Goal: Task Accomplishment & Management: Manage account settings

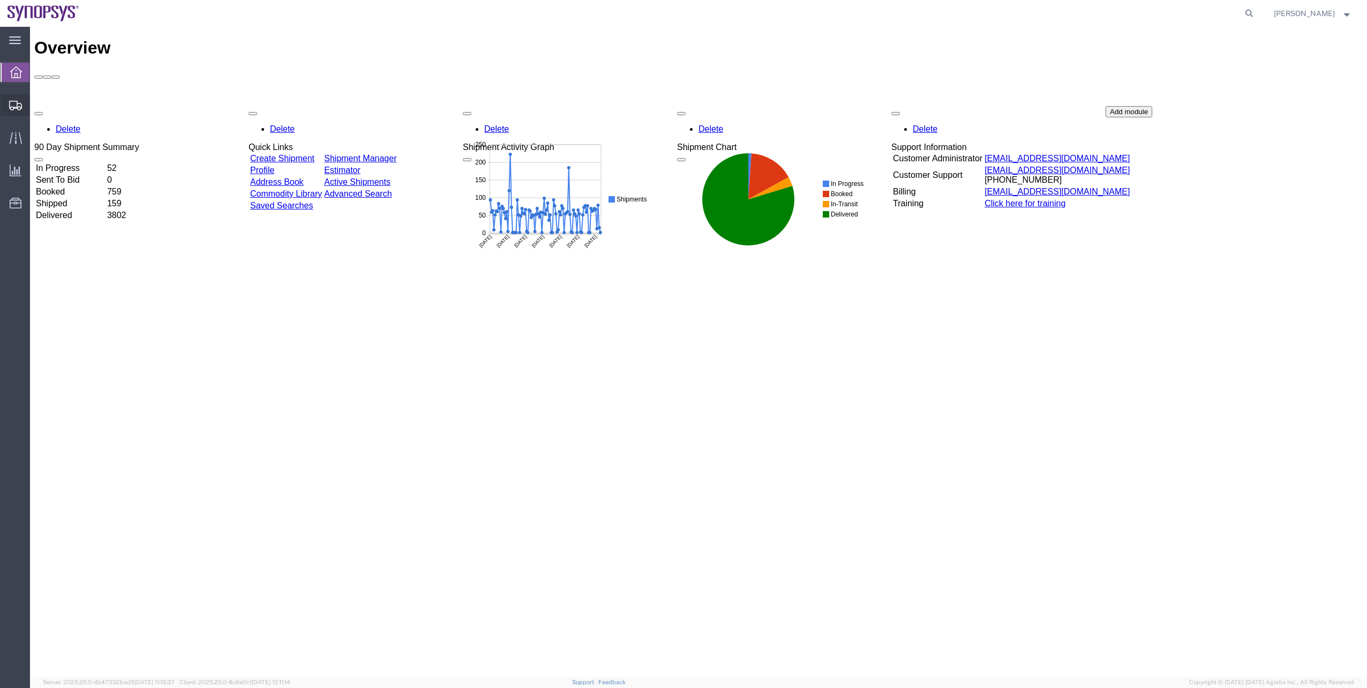
click at [0, 0] on link "Shipment Manager" at bounding box center [0, 0] width 0 height 0
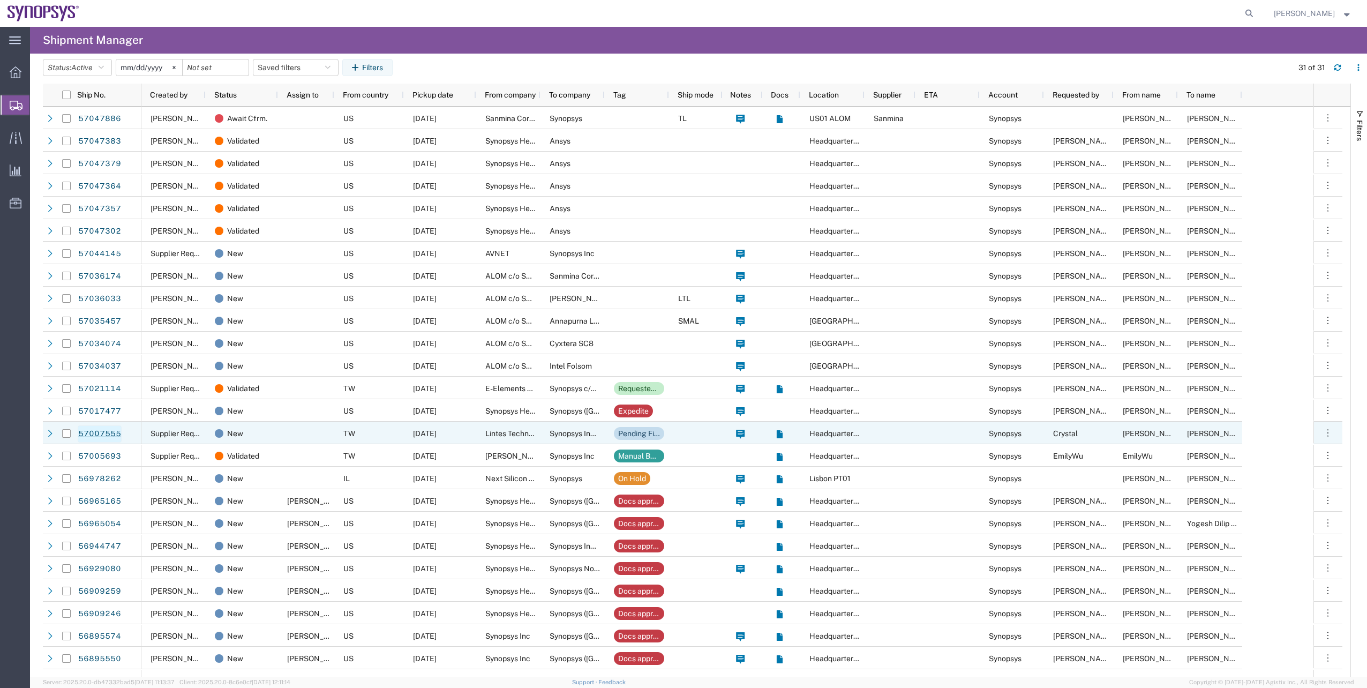
click at [80, 431] on link "57007555" at bounding box center [100, 433] width 44 height 17
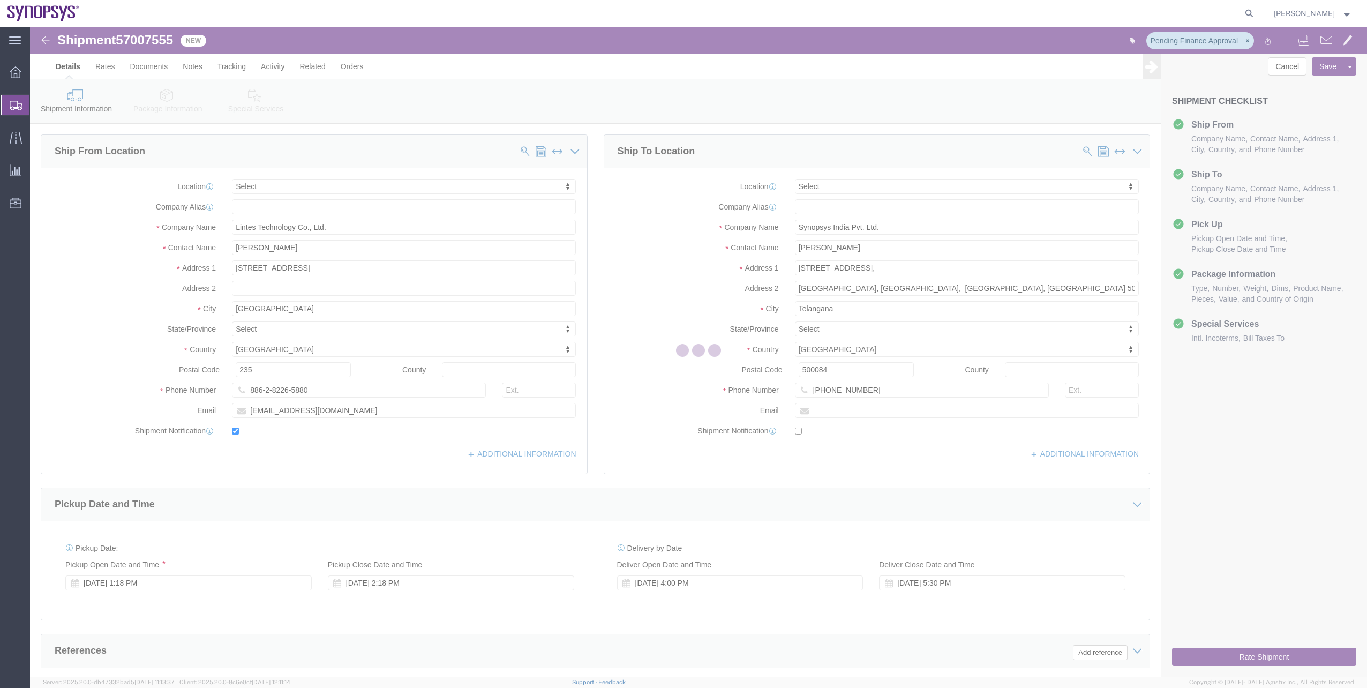
select select
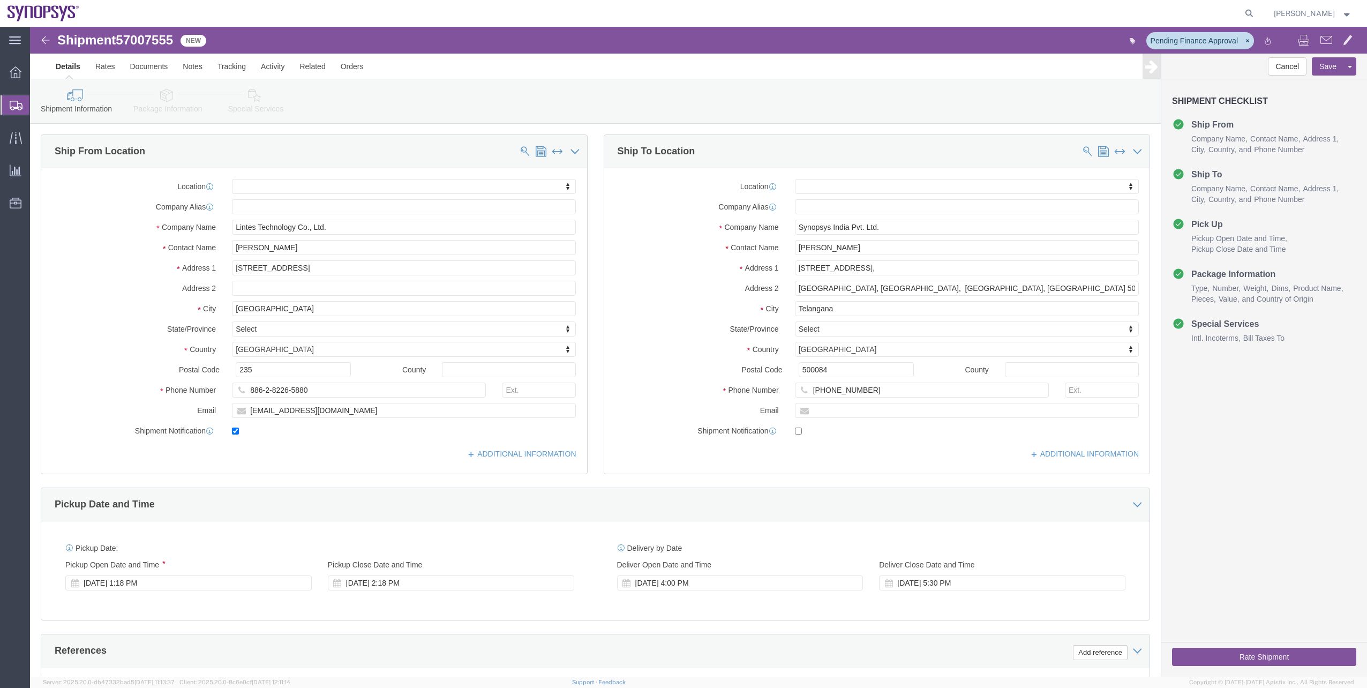
click link "Package Information"
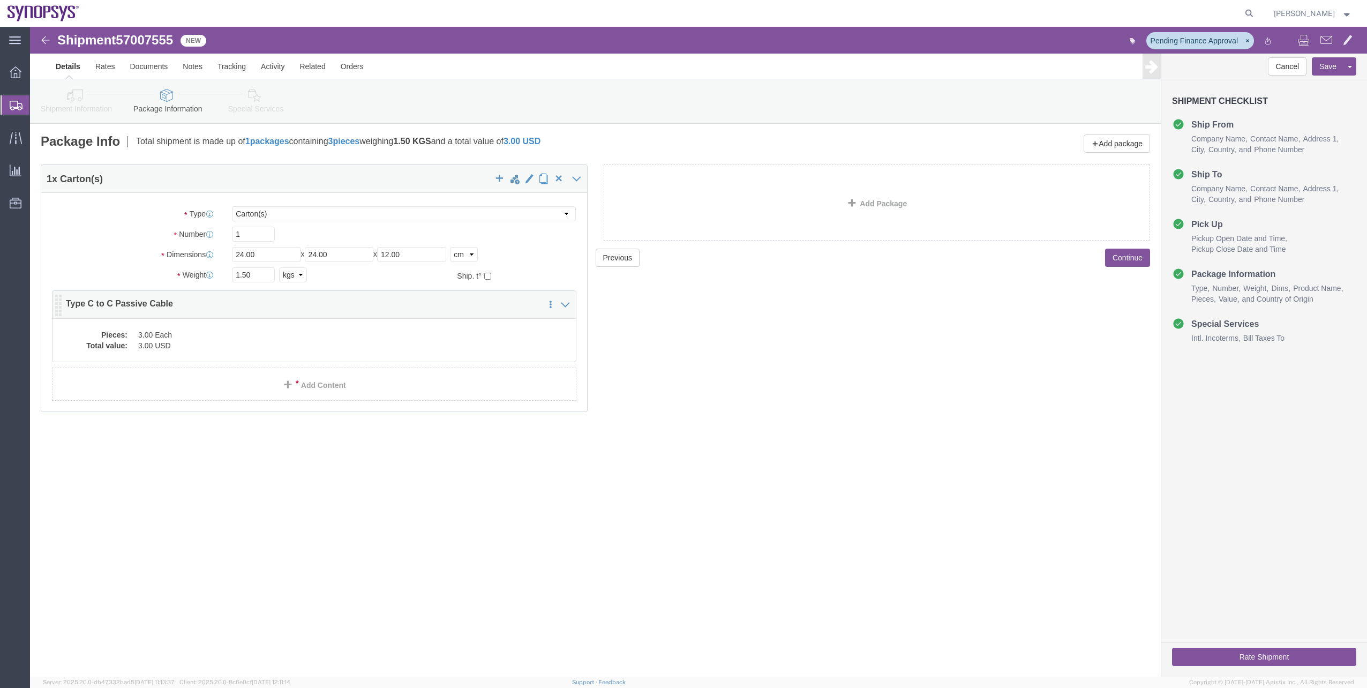
click div "Pieces: 3.00 Each Total value: 3.00 USD"
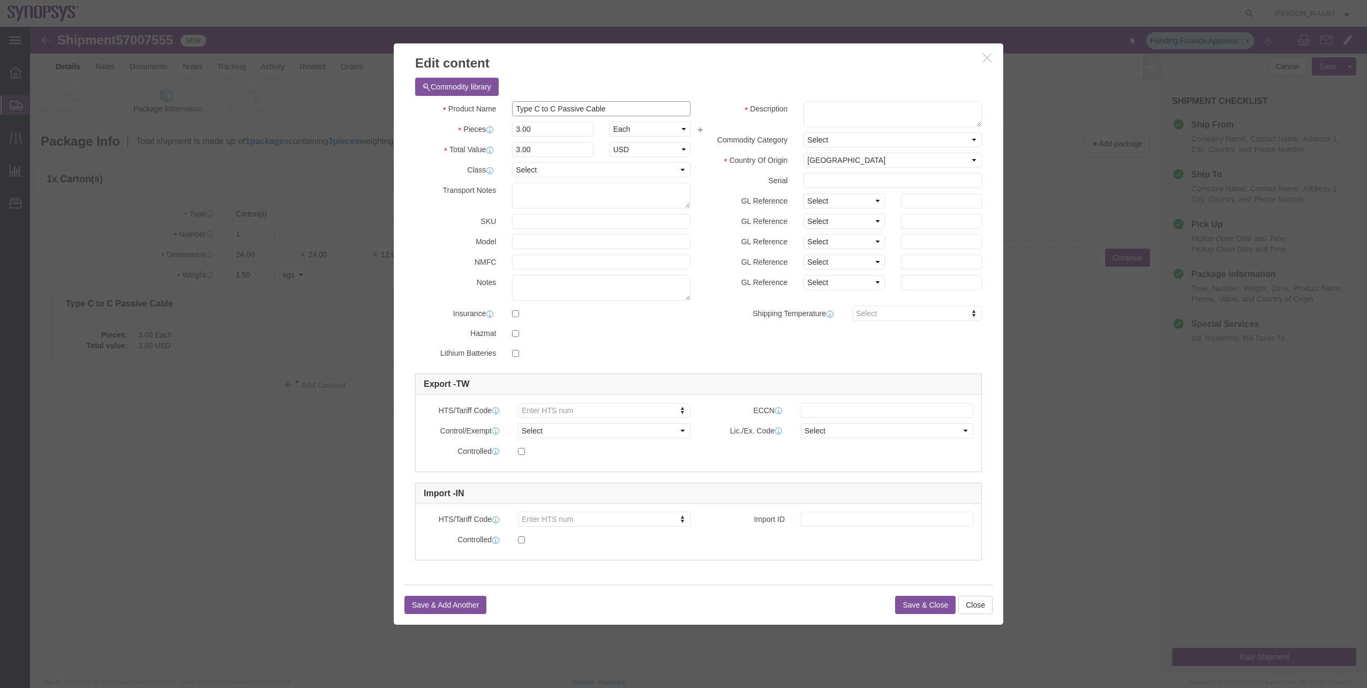
drag, startPoint x: 587, startPoint y: 87, endPoint x: 445, endPoint y: 79, distance: 142.7
click div "Product Name Type C to C Passive Cable"
click input "text"
type input "EAR99"
click select "Select ATF BIS DEA EPA FDA FTR ITAR OFAC Other (OPA)"
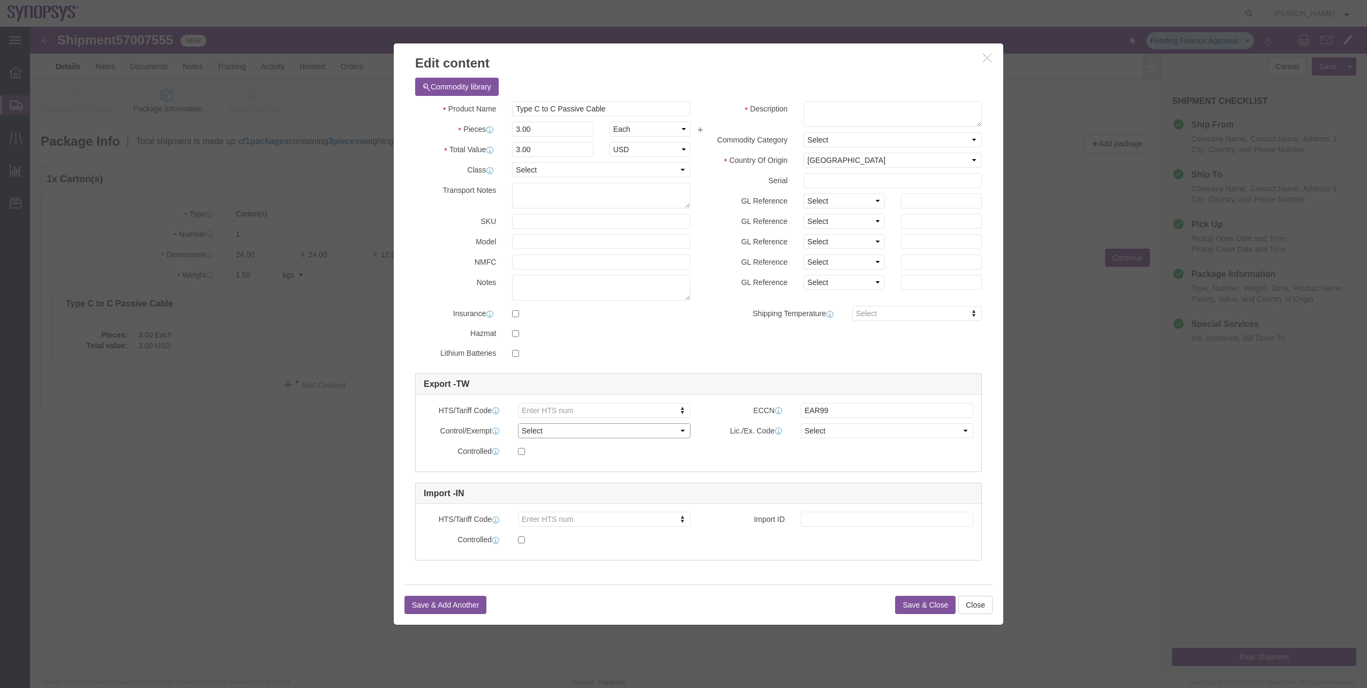
select select "BIS"
click select "Select ATF BIS DEA EPA FDA FTR ITAR OFAC Other (OPA)"
click select "Select AGR-Agricultural APP-Computers APR-Additional Permissive Exports AVS-Air…"
select select "NLR"
click select "Select AGR-Agricultural APP-Computers APR-Additional Permissive Exports AVS-Air…"
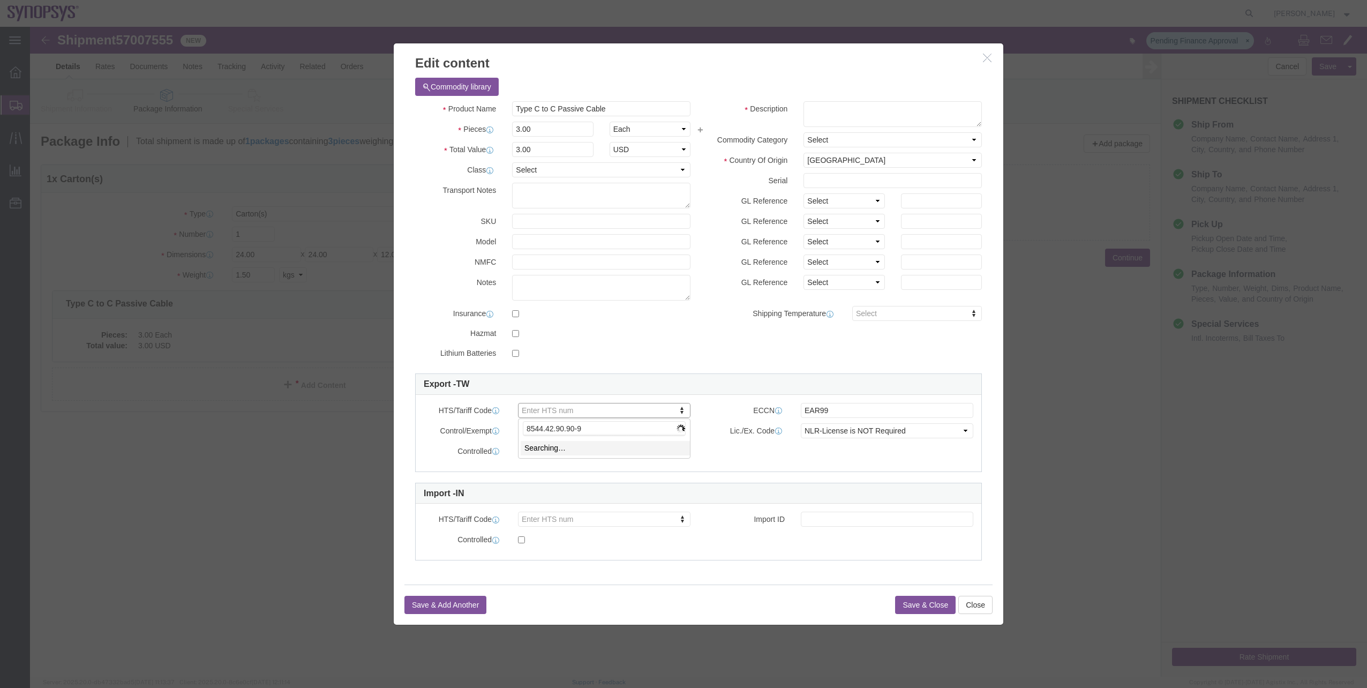
click div
click input "[PHONE_NUMBER]"
click input "8544429090"
type input "854442"
type input "8544420000"
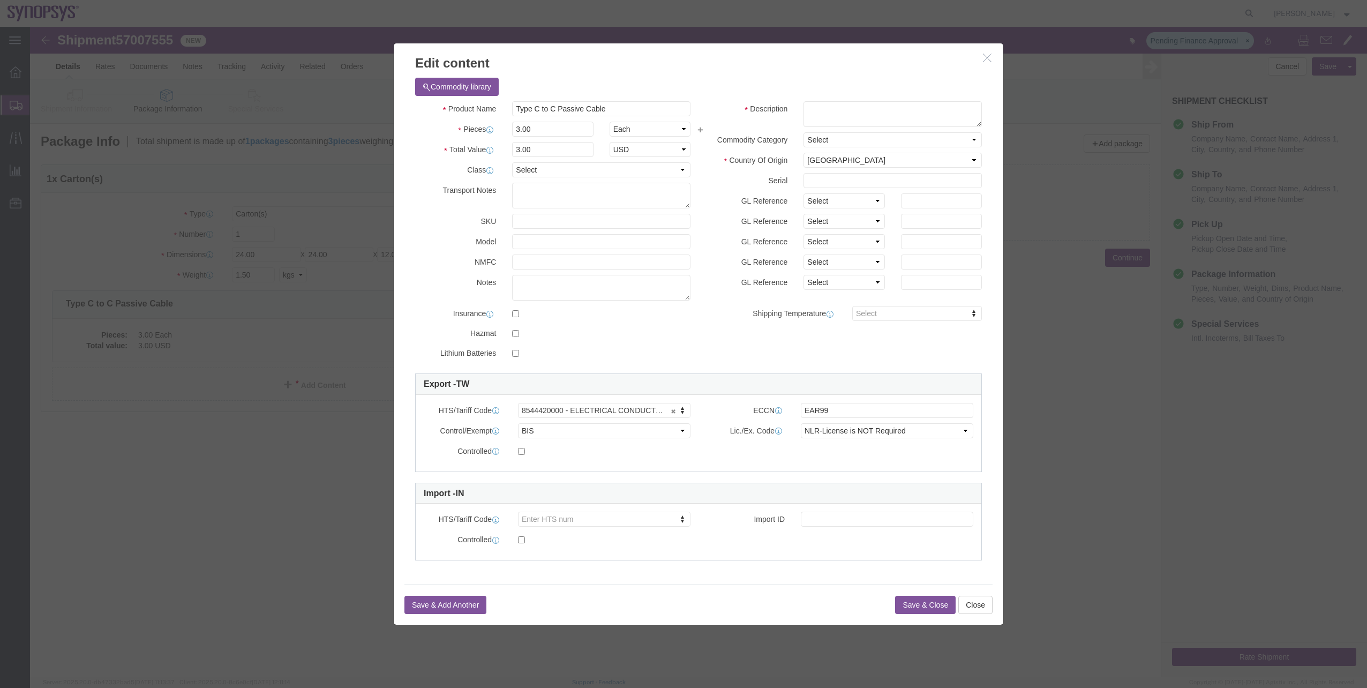
click button "Save & Close"
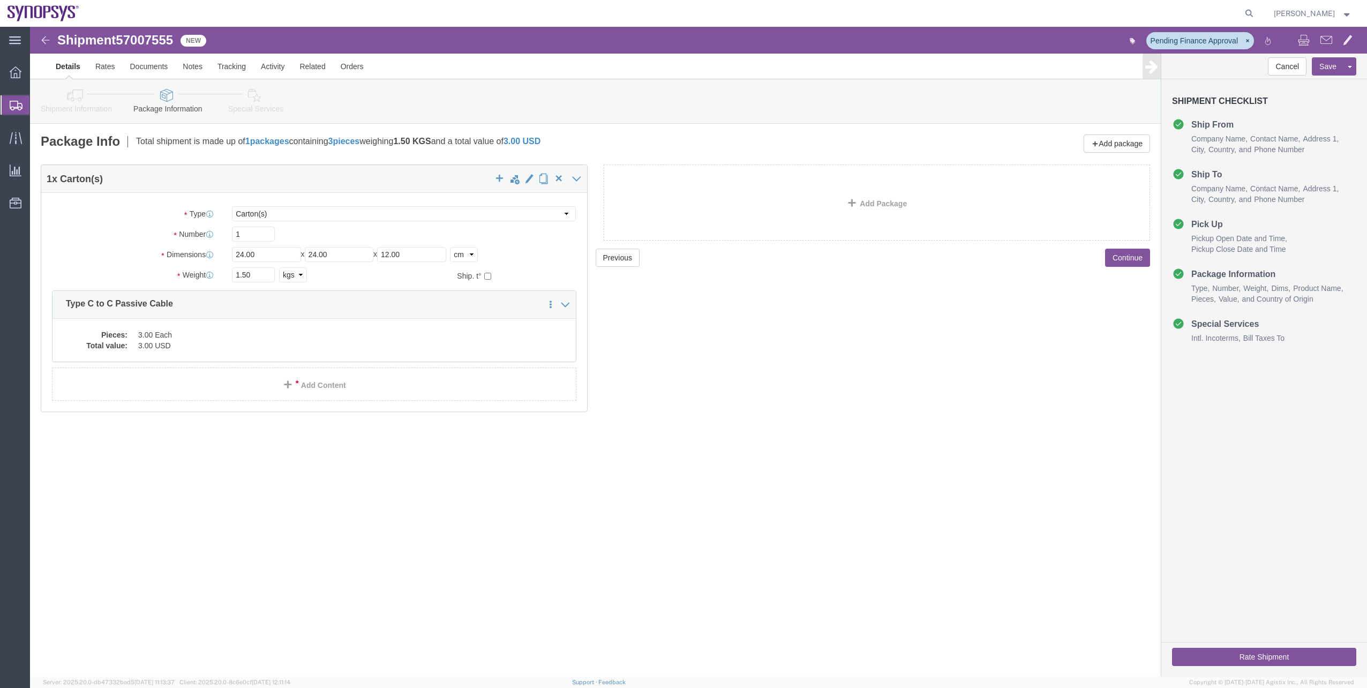
click link "Shipment Information"
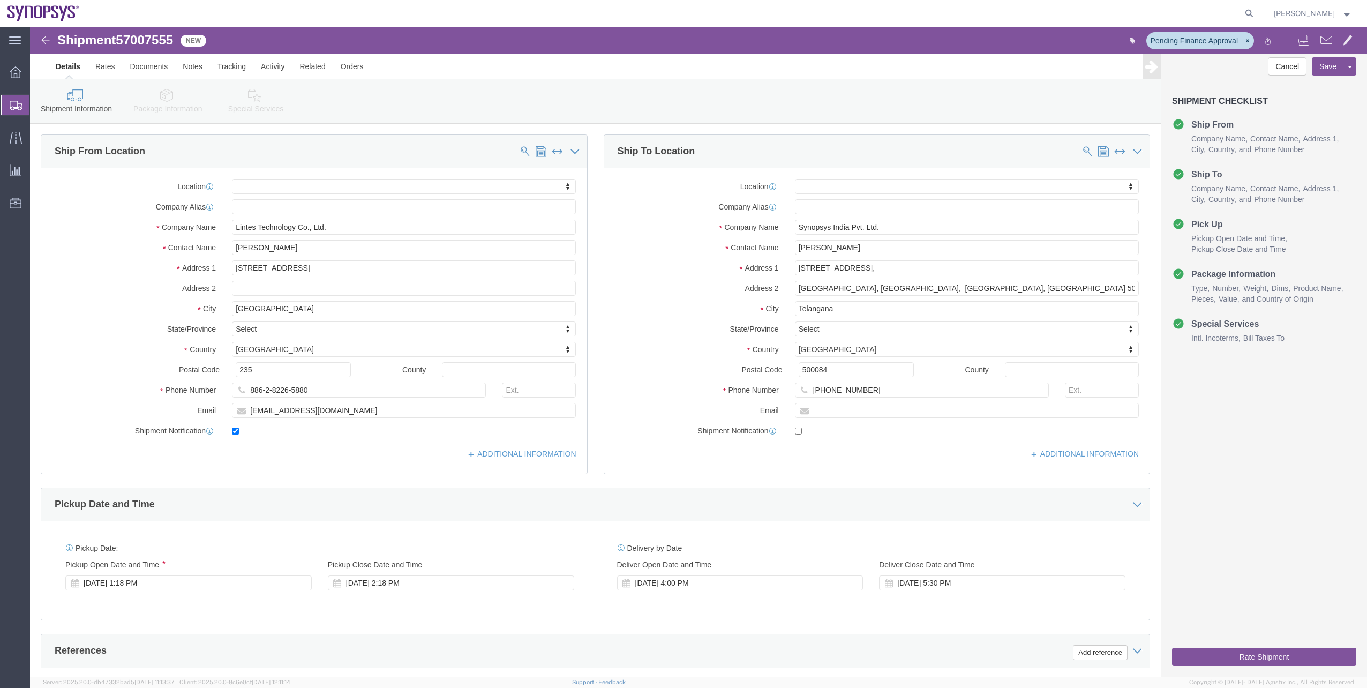
click icon
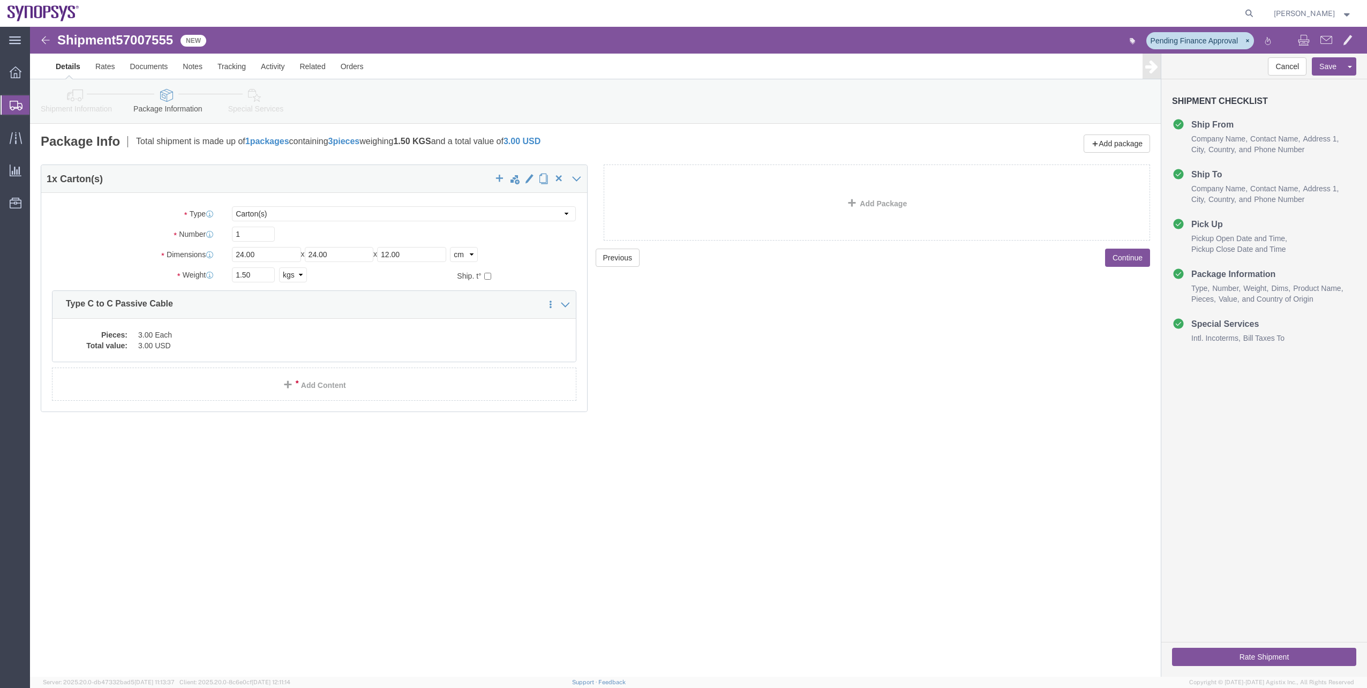
click icon
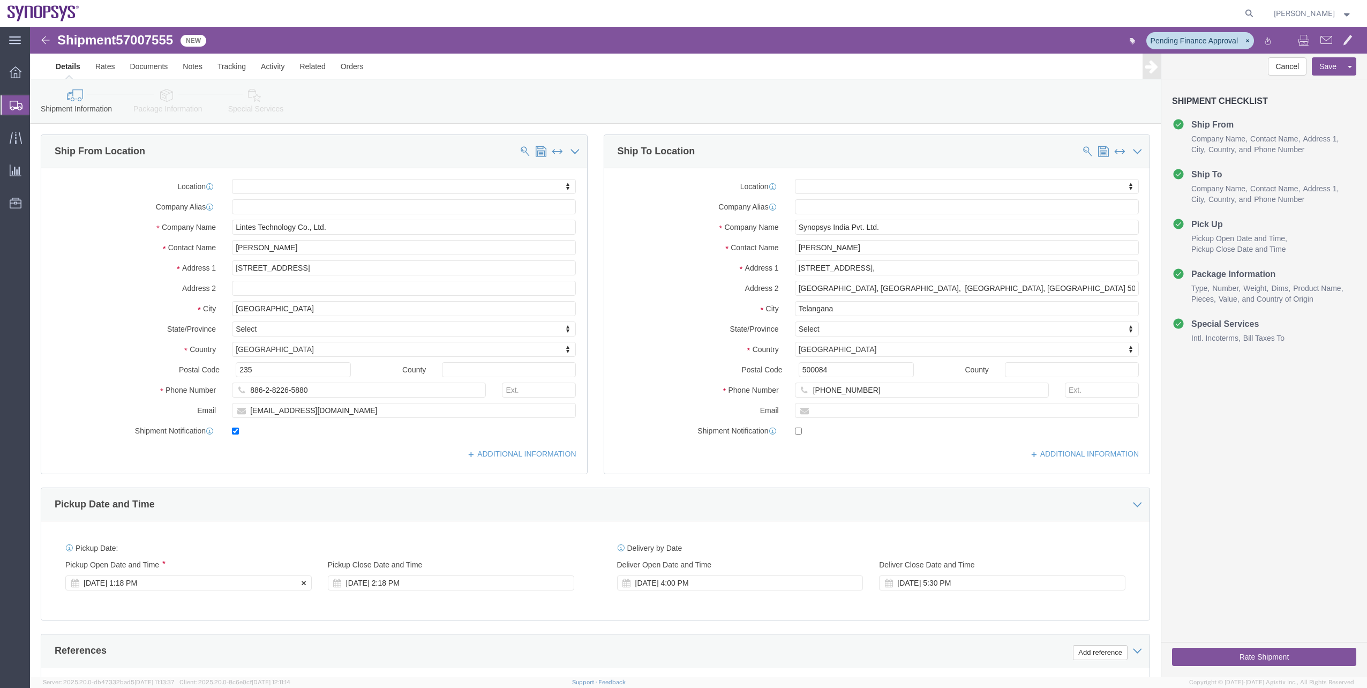
click div "[DATE] 1:18 PM"
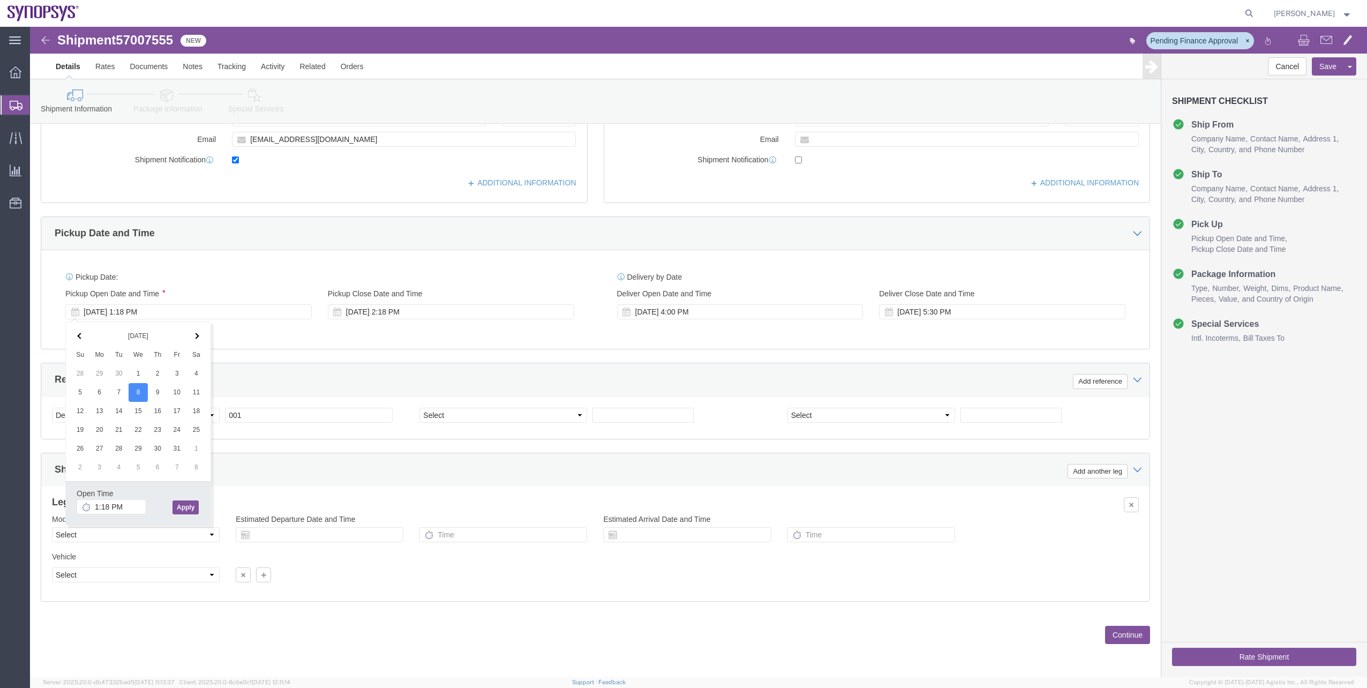
click button "Apply"
click div "[DATE] 1:18 PM"
type input "10:00 AM"
click button "Apply"
click div "[DATE] 2:18 PM"
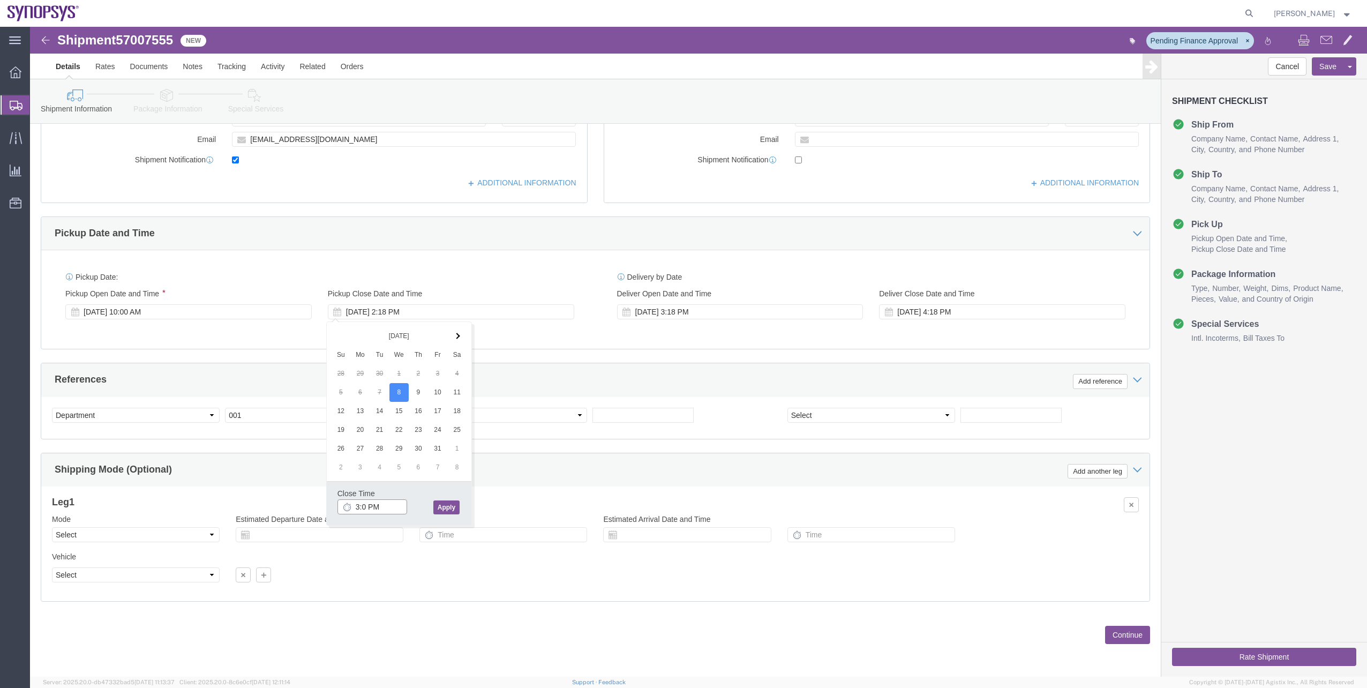
type input "3:00 PM"
click button "Apply"
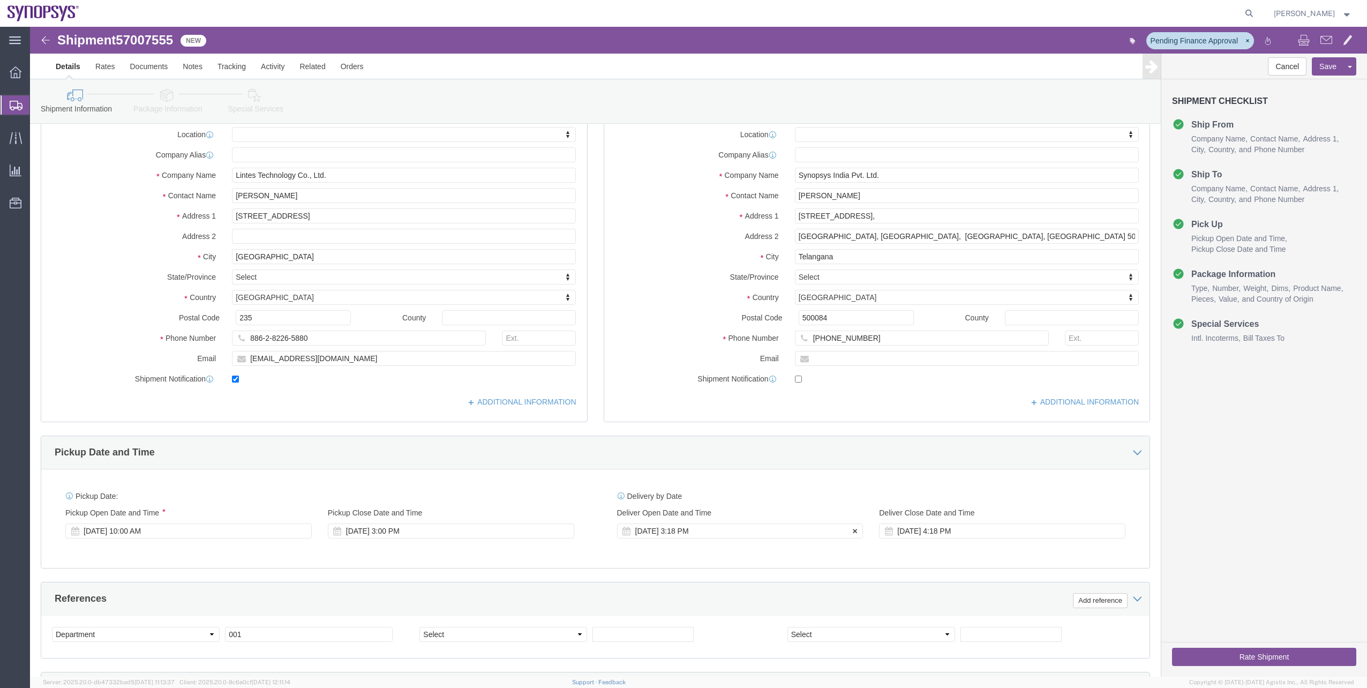
scroll to position [107, 0]
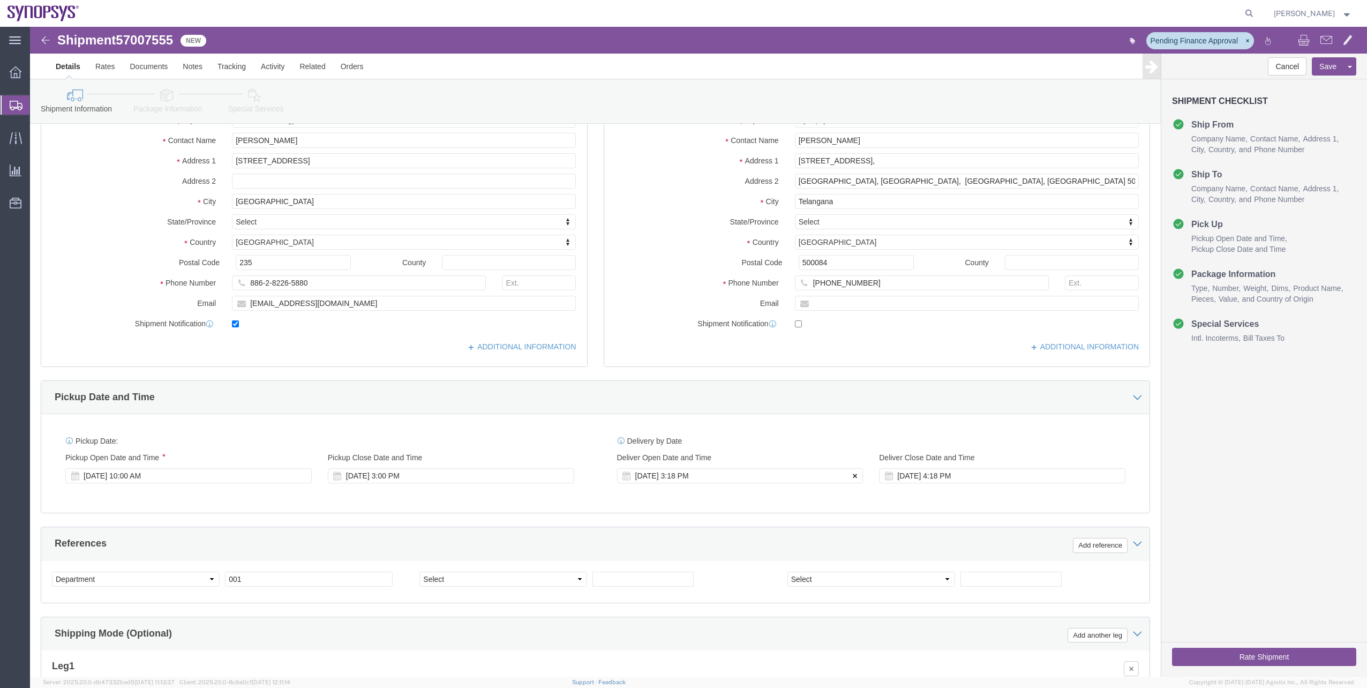
click icon
click button
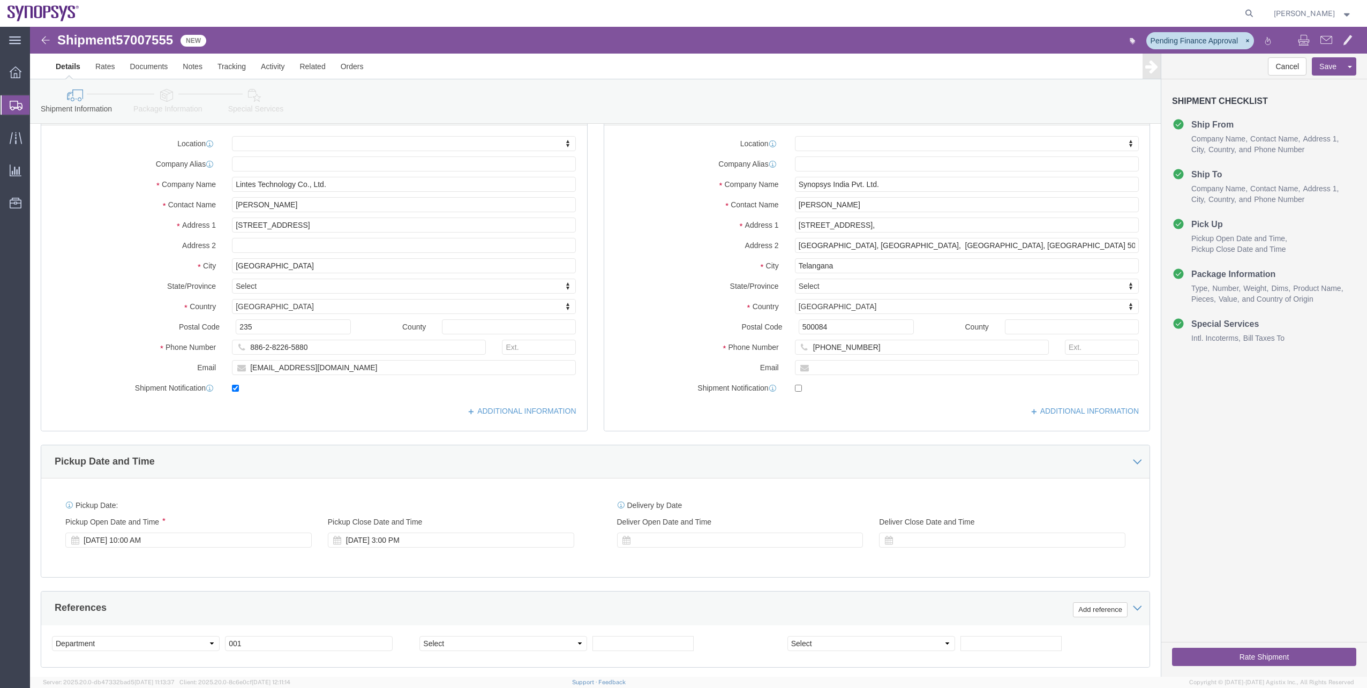
scroll to position [0, 0]
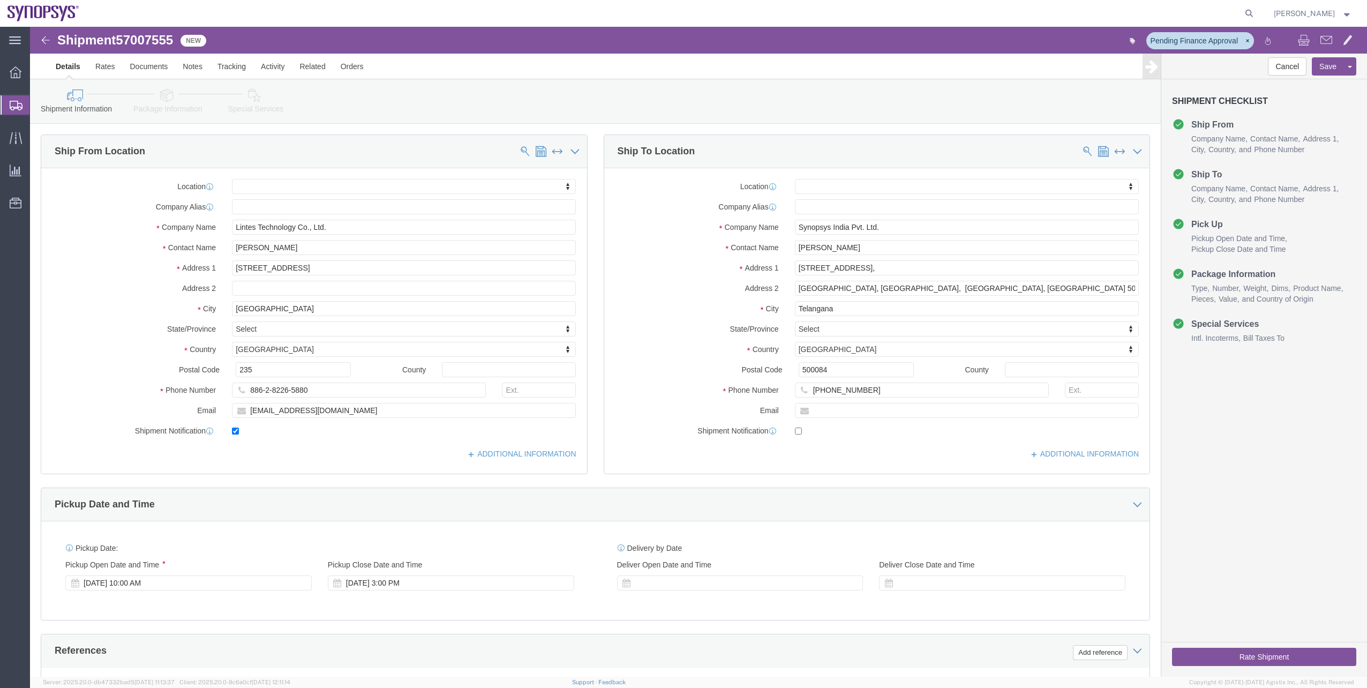
click link "Package Information"
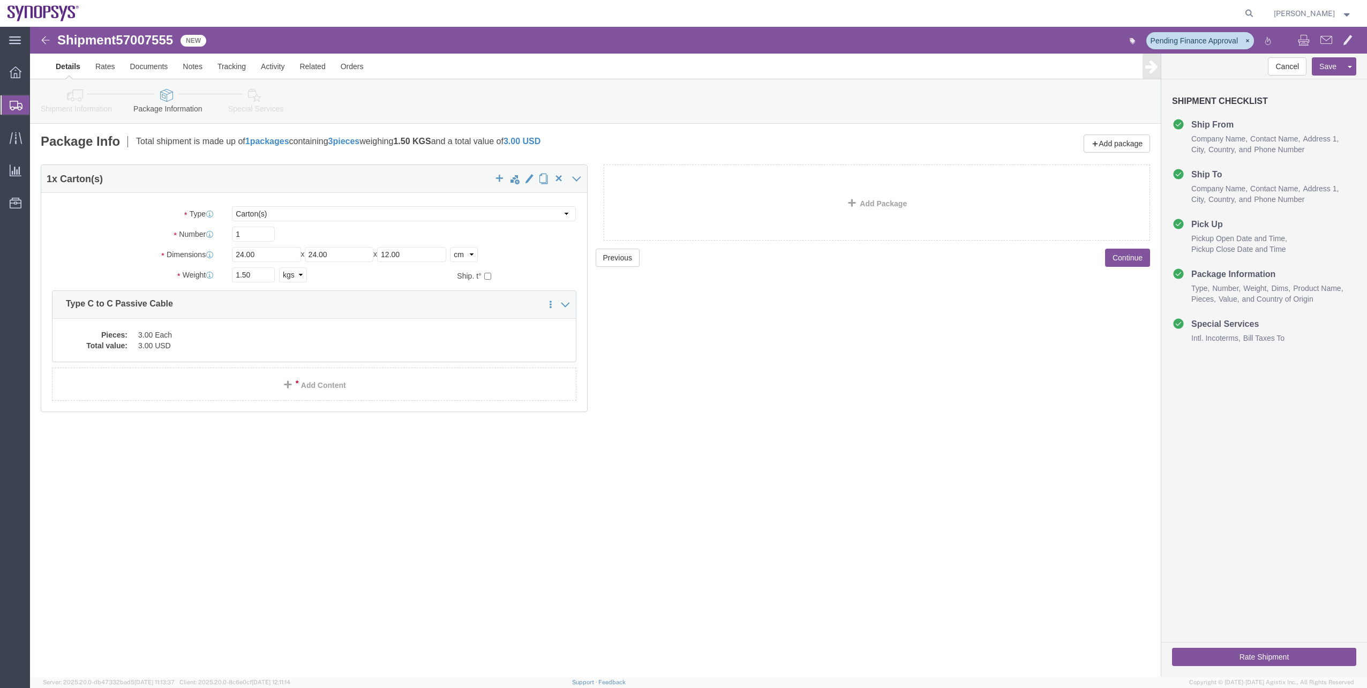
click link "Special Services"
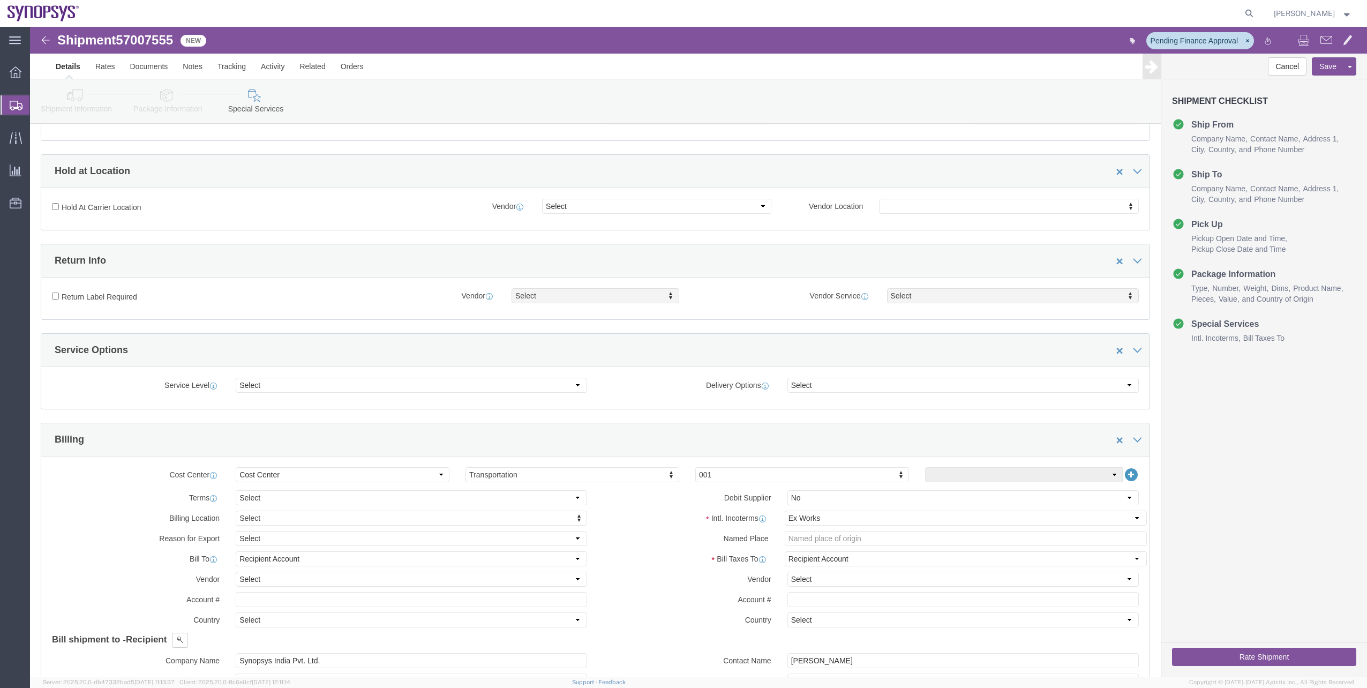
scroll to position [268, 0]
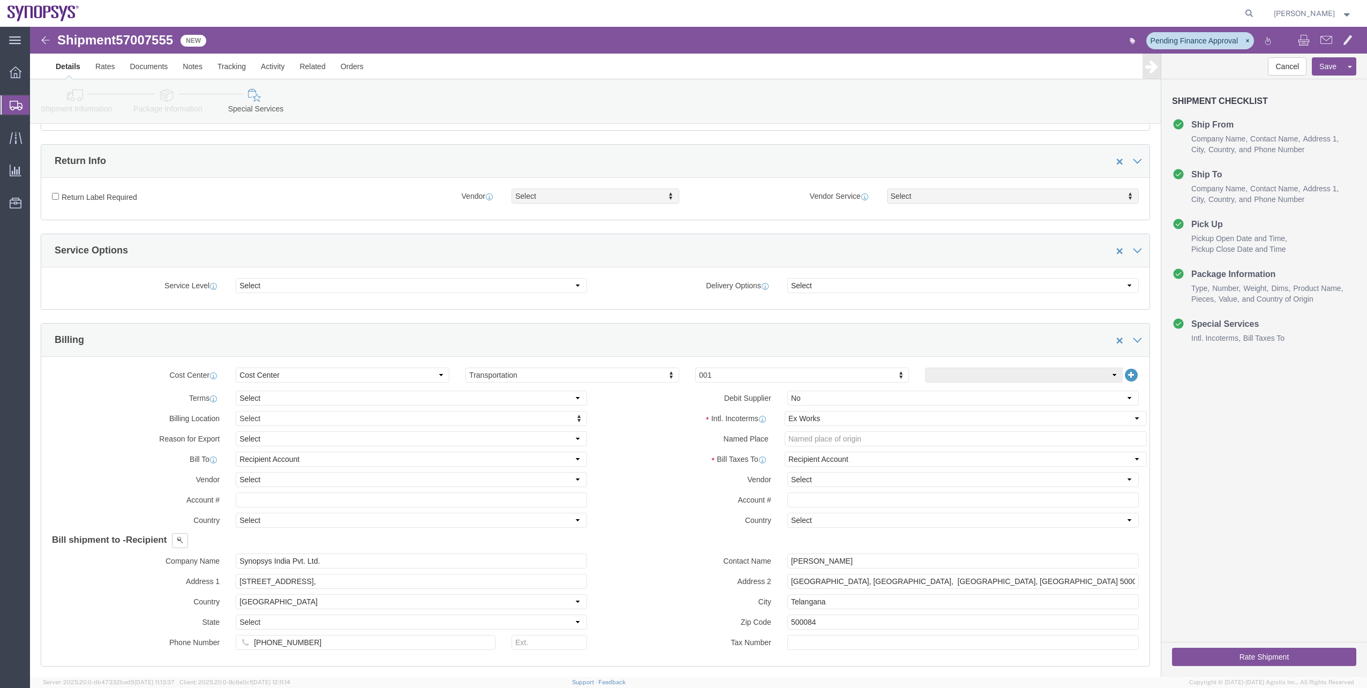
click button "Rate Shipment"
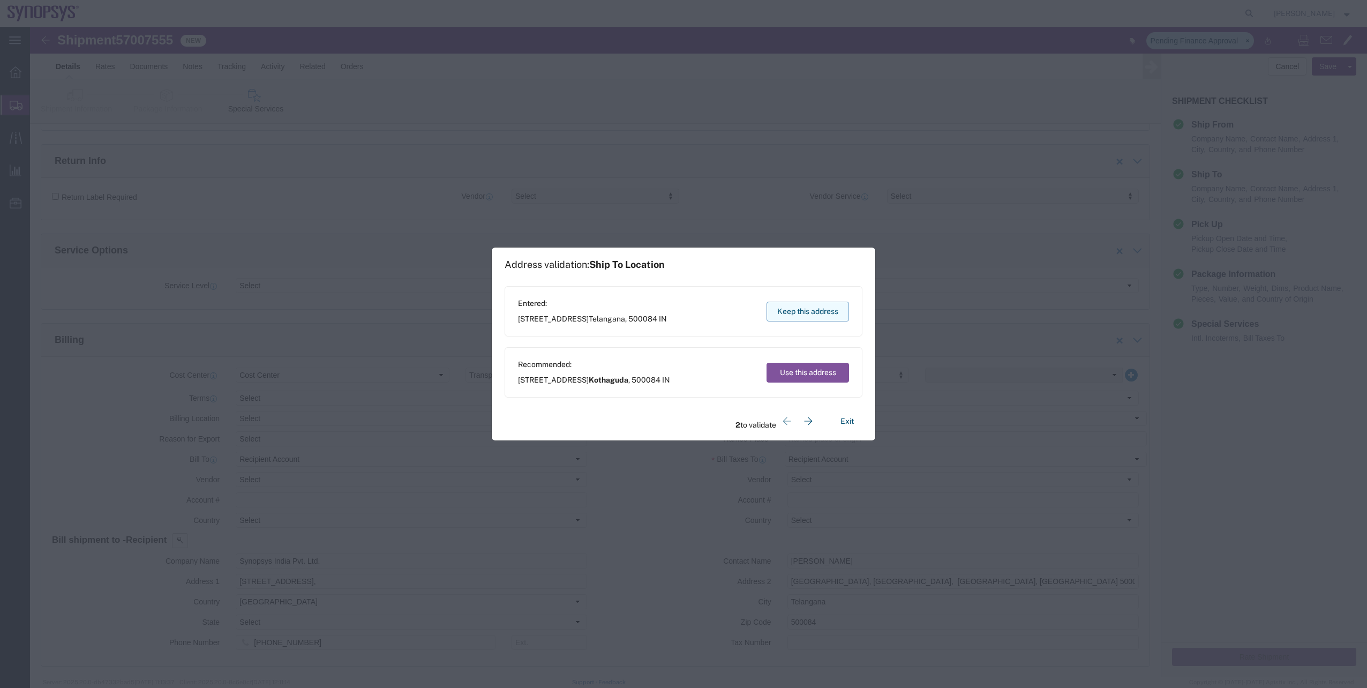
click at [833, 320] on button "Keep this address" at bounding box center [807, 312] width 82 height 20
click at [832, 319] on button "Keep this address" at bounding box center [807, 312] width 82 height 20
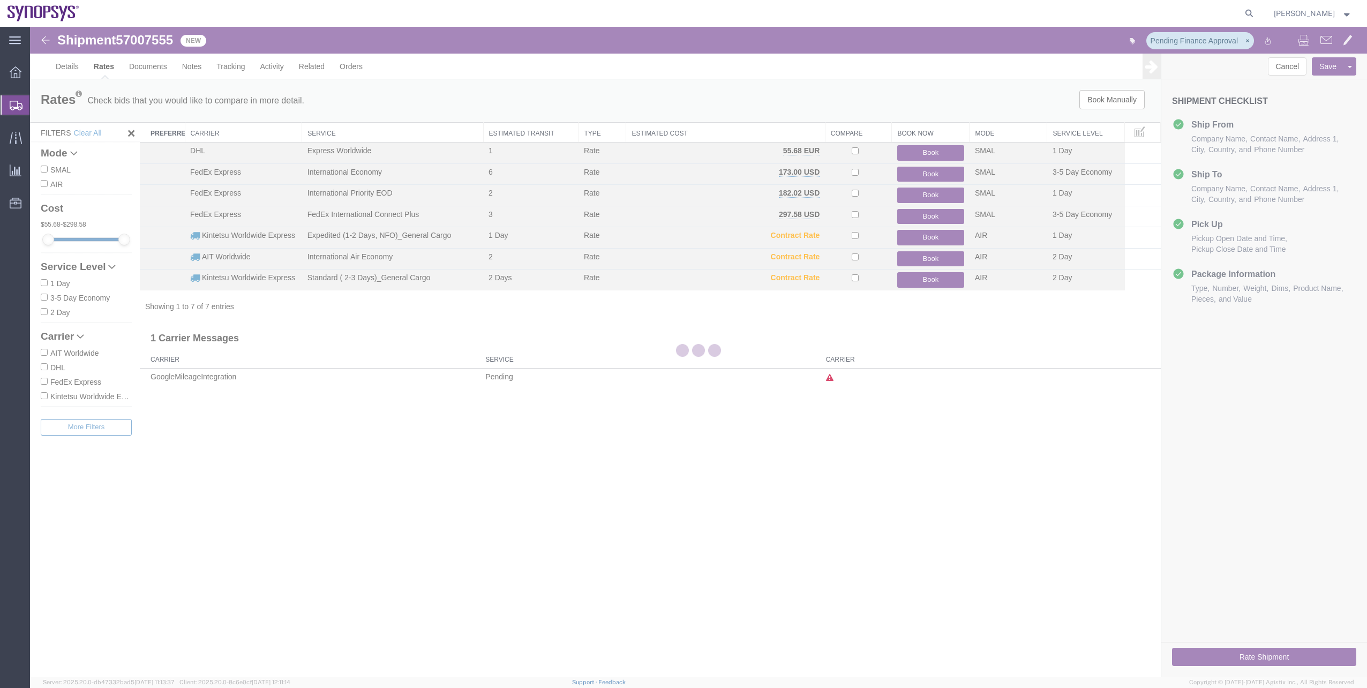
scroll to position [0, 0]
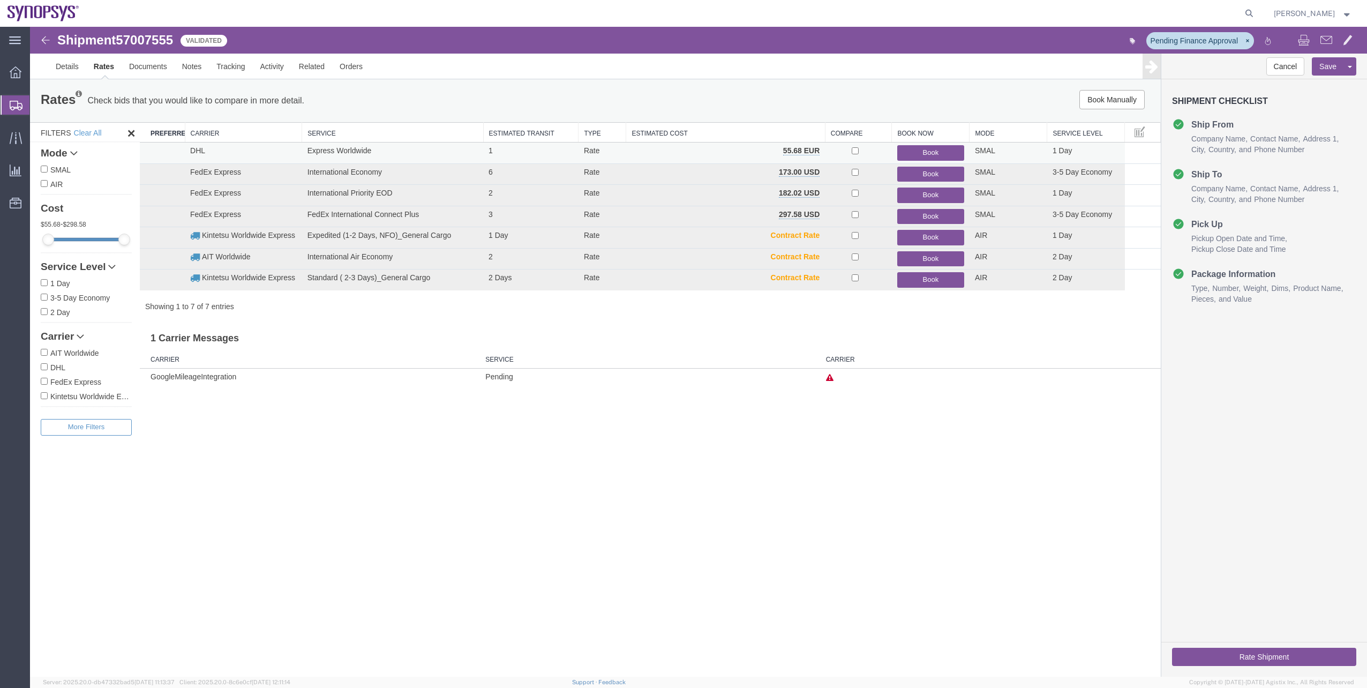
click at [941, 154] on button "Book" at bounding box center [930, 153] width 67 height 16
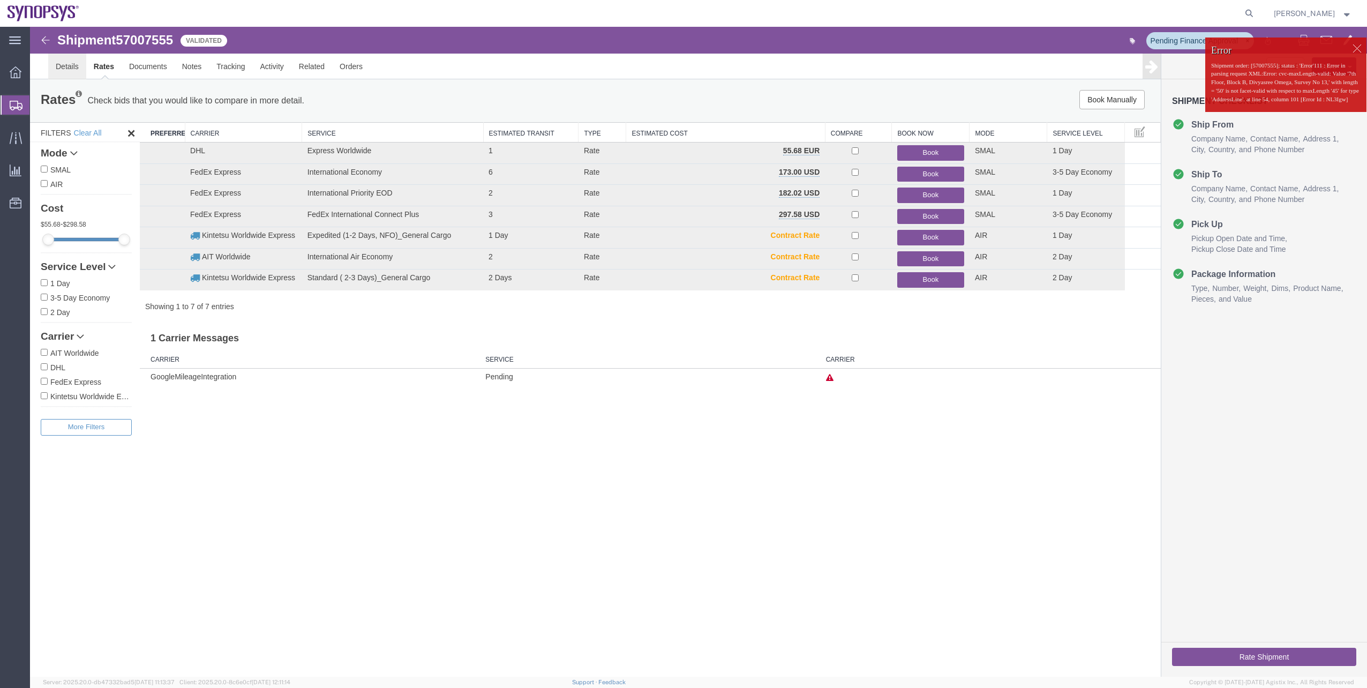
click at [82, 70] on link "Details" at bounding box center [67, 67] width 38 height 26
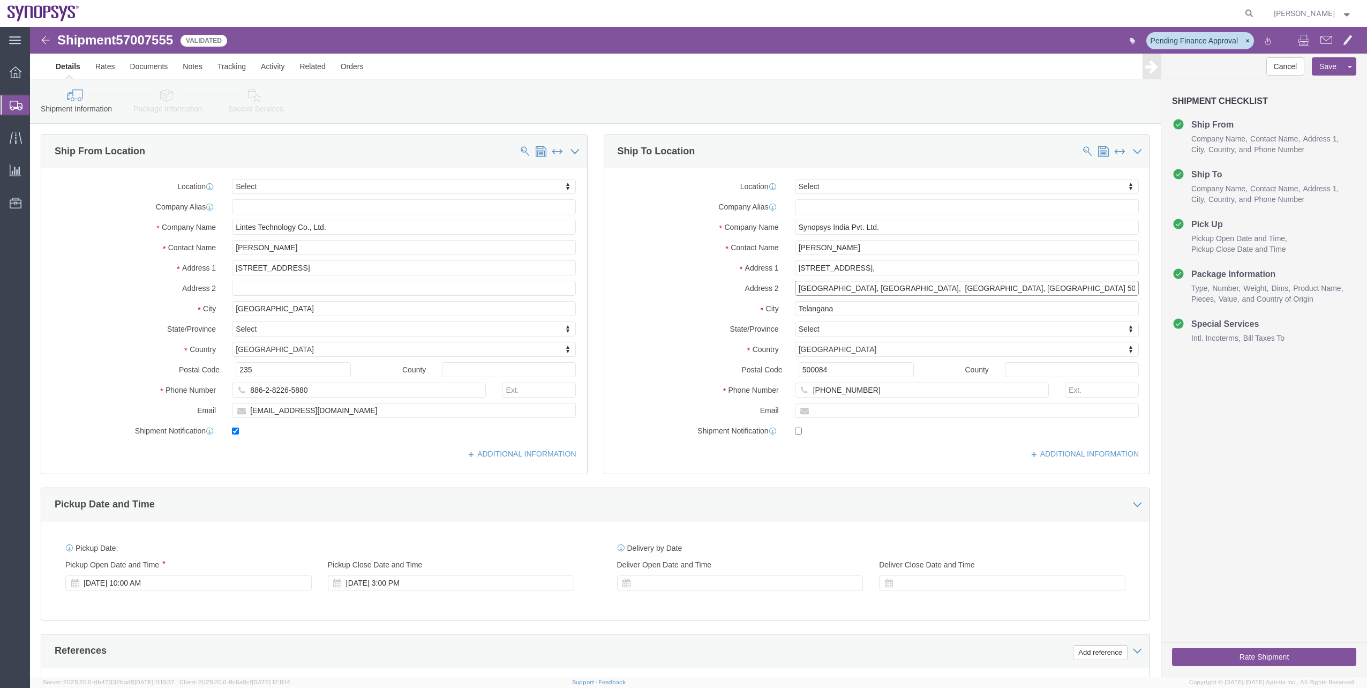
drag, startPoint x: 969, startPoint y: 259, endPoint x: 920, endPoint y: 265, distance: 49.6
click input "[GEOGRAPHIC_DATA], [GEOGRAPHIC_DATA], [GEOGRAPHIC_DATA], [GEOGRAPHIC_DATA] 5000…"
type input "[GEOGRAPHIC_DATA], [GEOGRAPHIC_DATA], [GEOGRAPHIC_DATA], [GEOGRAPHIC_DATA]"
click label "Country"
click input "[STREET_ADDRESS],"
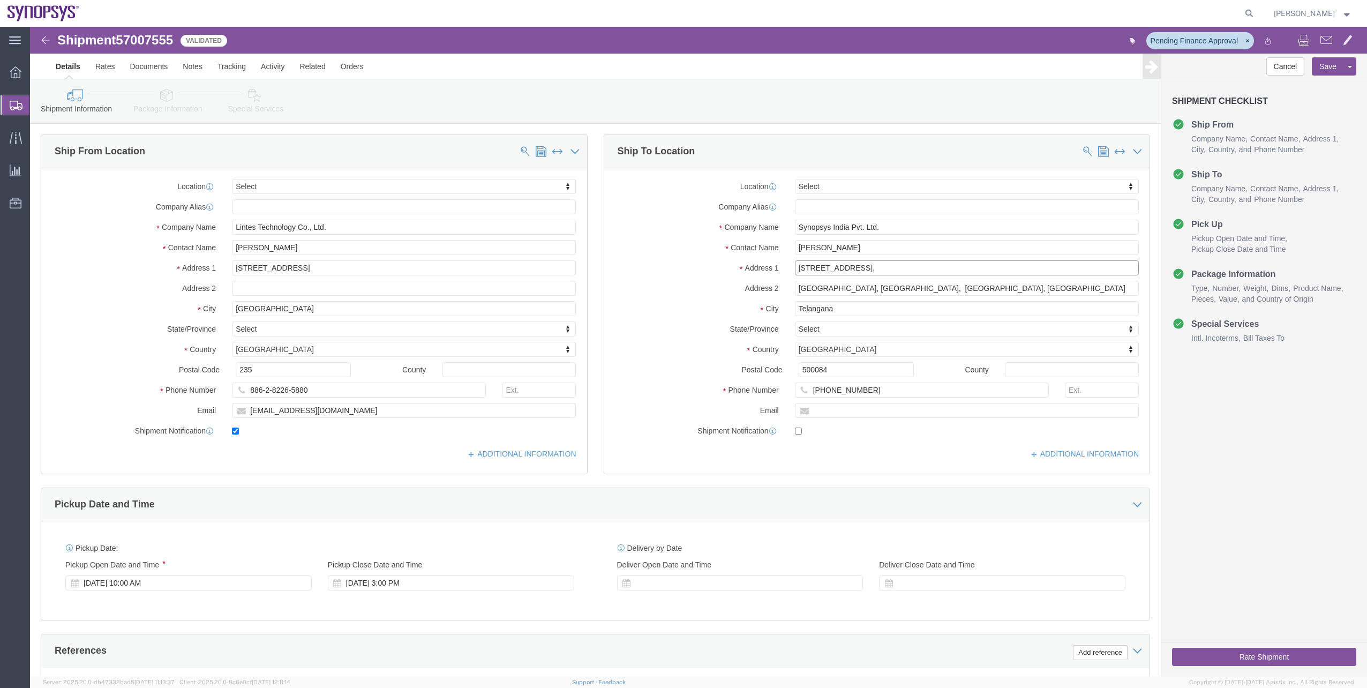
click input "[STREET_ADDRESS],"
type input "[STREET_ADDRESS],"
drag, startPoint x: 918, startPoint y: 261, endPoint x: 884, endPoint y: 259, distance: 34.4
click input "[GEOGRAPHIC_DATA], [GEOGRAPHIC_DATA], [GEOGRAPHIC_DATA], [GEOGRAPHIC_DATA]"
drag, startPoint x: 958, startPoint y: 242, endPoint x: 891, endPoint y: 239, distance: 67.0
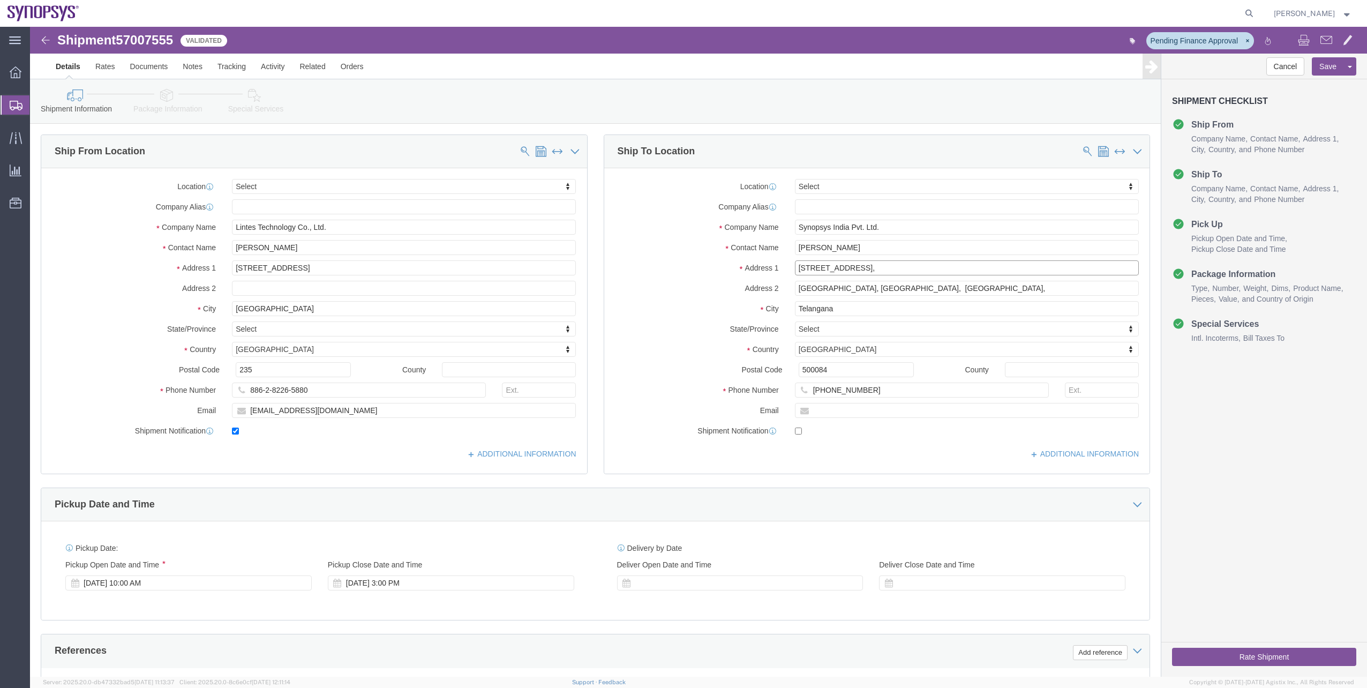
click input "[STREET_ADDRESS],"
click input "[GEOGRAPHIC_DATA], [GEOGRAPHIC_DATA], [GEOGRAPHIC_DATA],"
paste input "Survey No 13,"
type input "[STREET_ADDRESS],"
drag, startPoint x: 943, startPoint y: 242, endPoint x: 888, endPoint y: 242, distance: 54.6
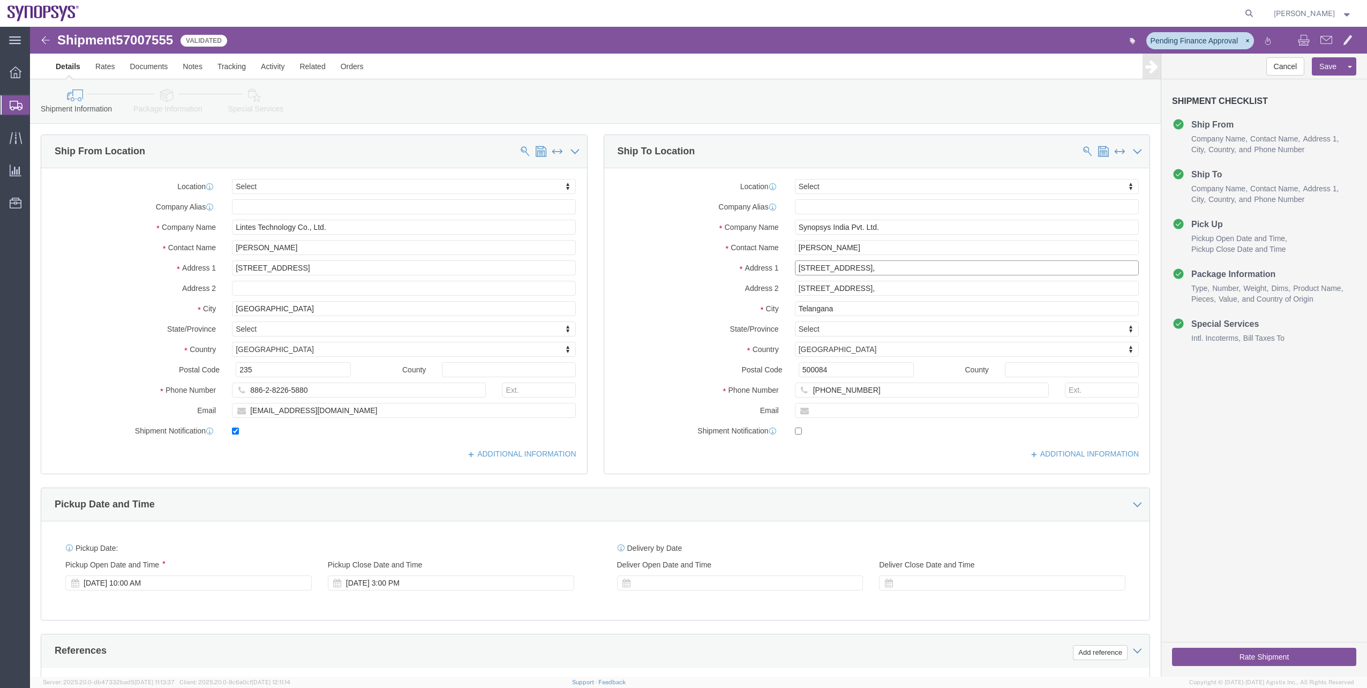
click input "[STREET_ADDRESS],"
type input "7th Floor, Block B, Divyasree Omega,"
click input "[STREET_ADDRESS],"
type input "[STREET_ADDRESS],"
click button "Rate Shipment"
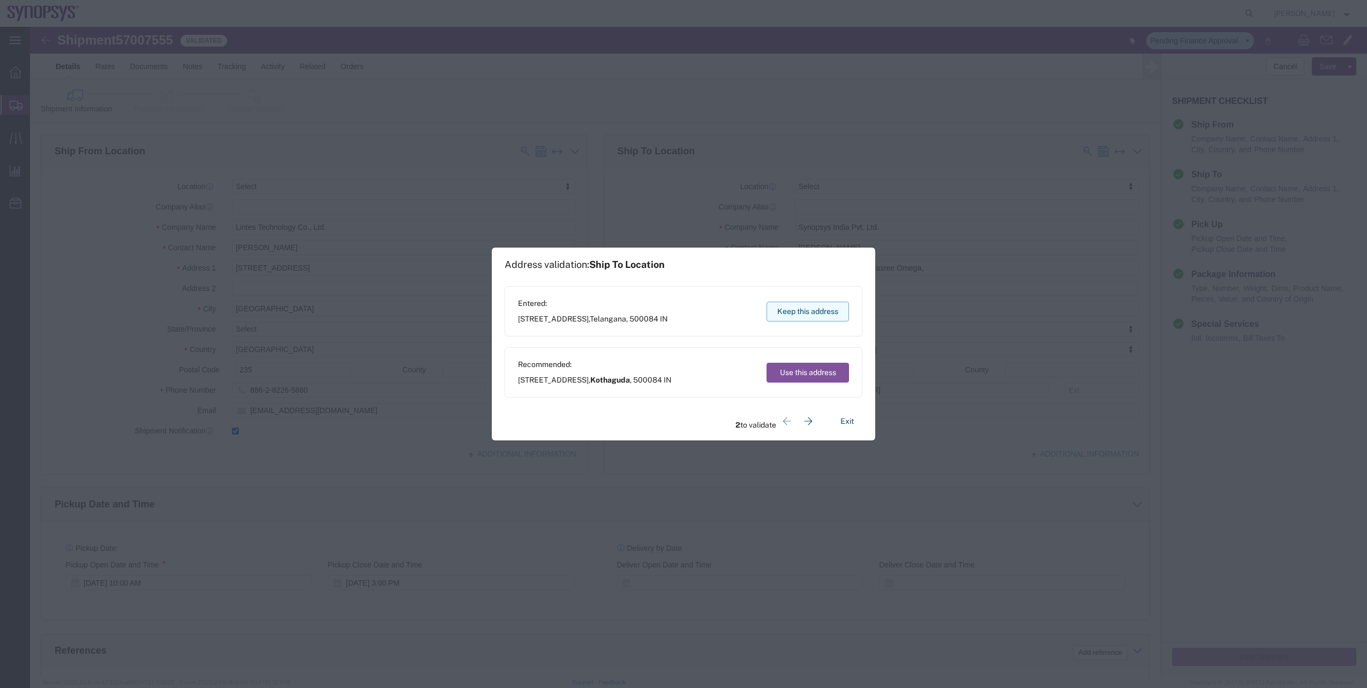
click at [797, 318] on button "Keep this address" at bounding box center [807, 312] width 82 height 20
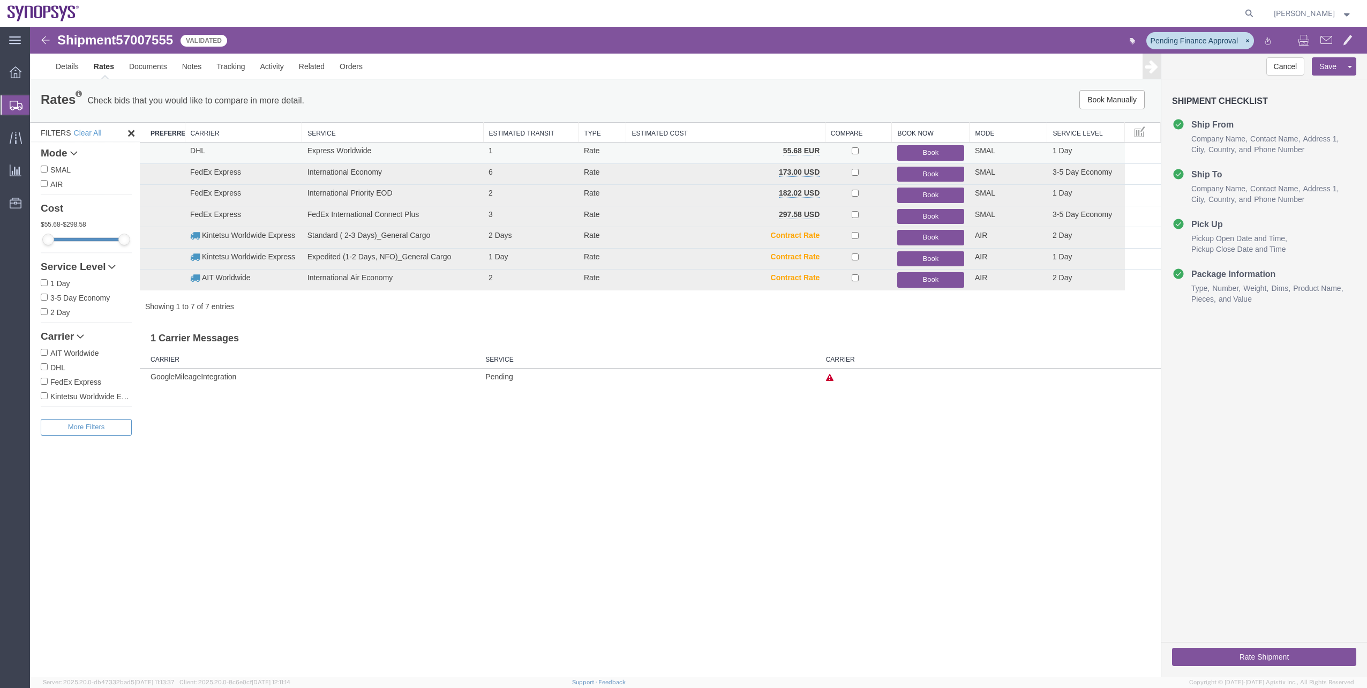
click at [950, 147] on button "Book" at bounding box center [930, 153] width 67 height 16
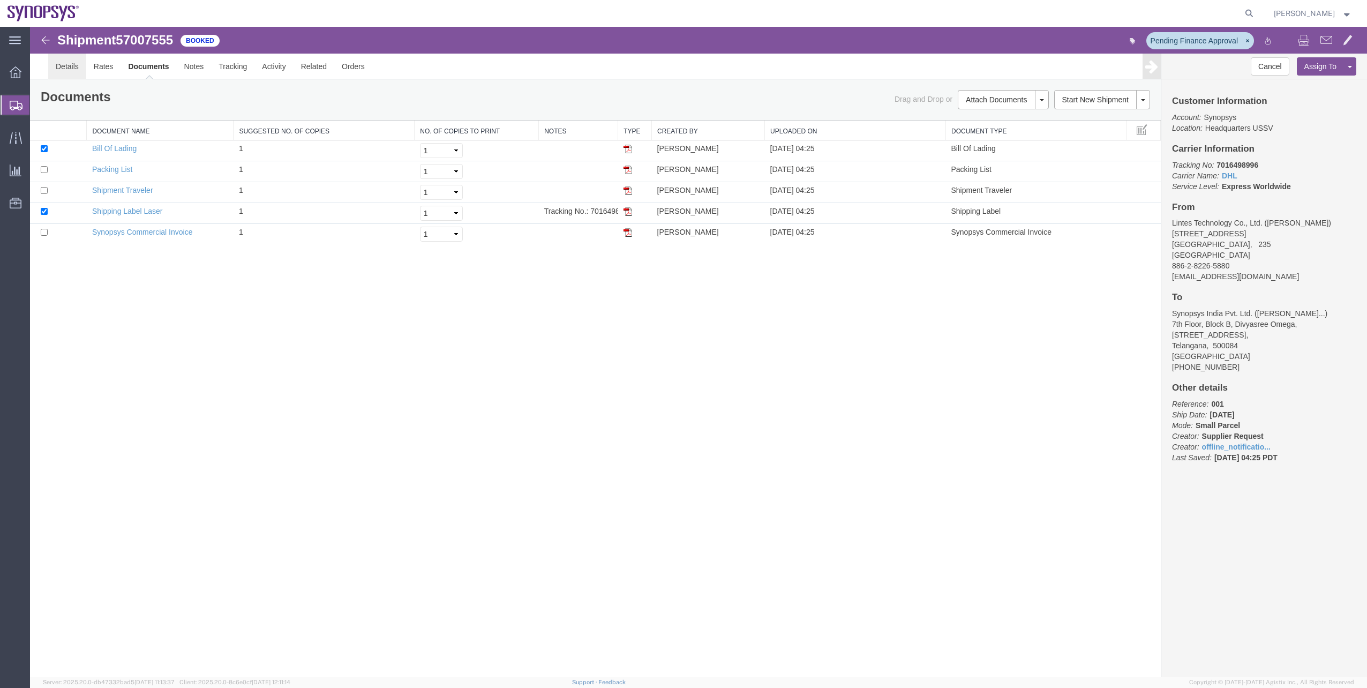
click at [49, 70] on link "Details" at bounding box center [67, 67] width 38 height 26
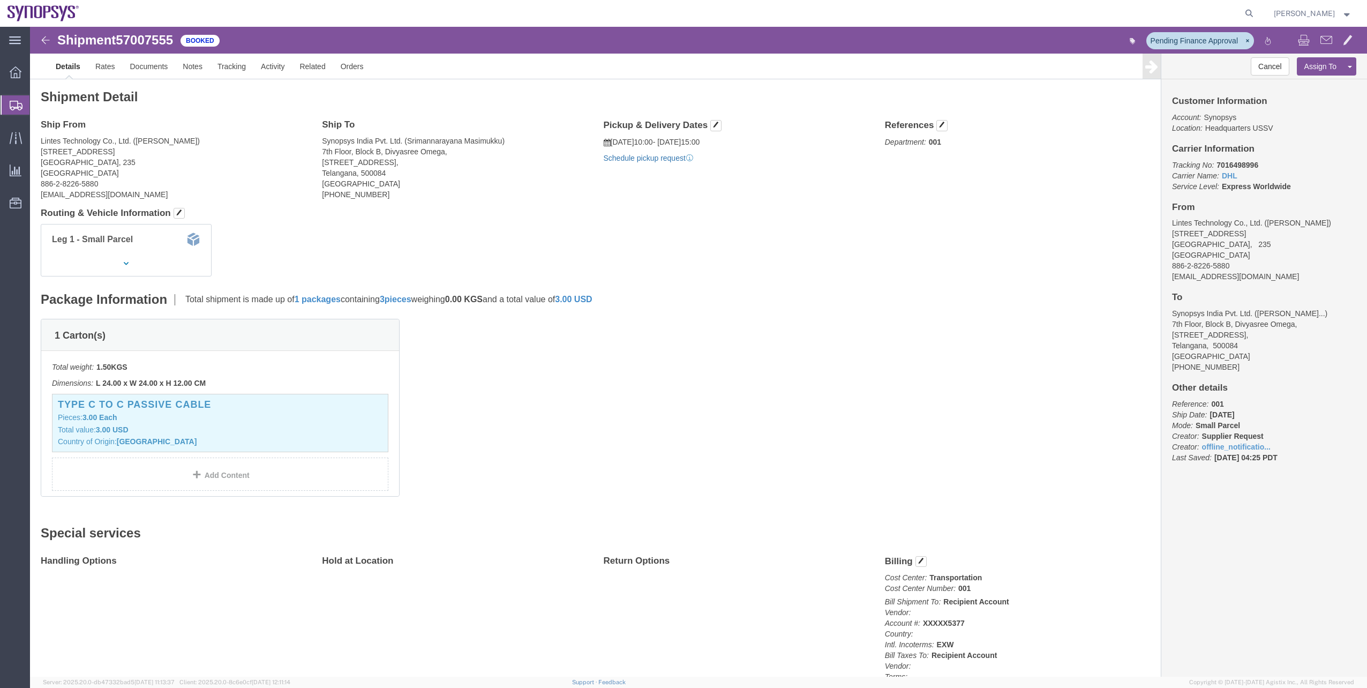
click link "Schedule pickup request"
click link "Documents"
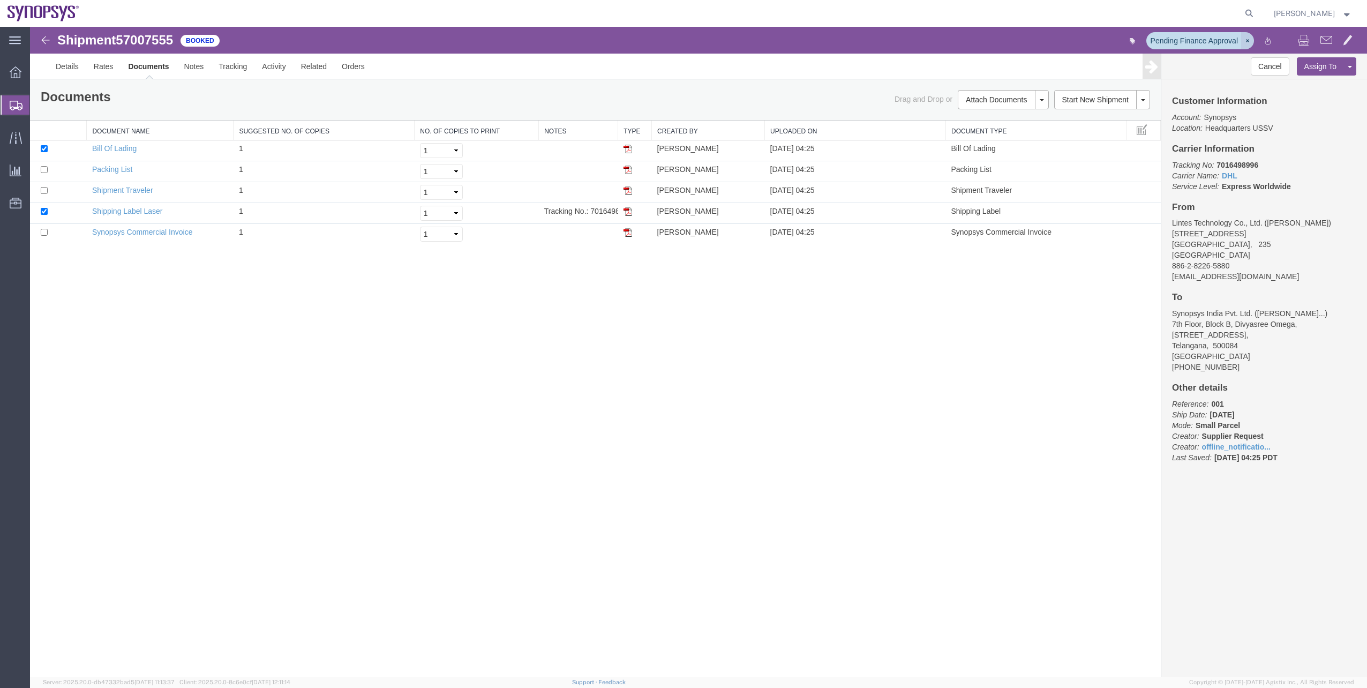
click at [1246, 35] on button "button" at bounding box center [1247, 40] width 13 height 17
click at [1334, 43] on button at bounding box center [1326, 41] width 22 height 22
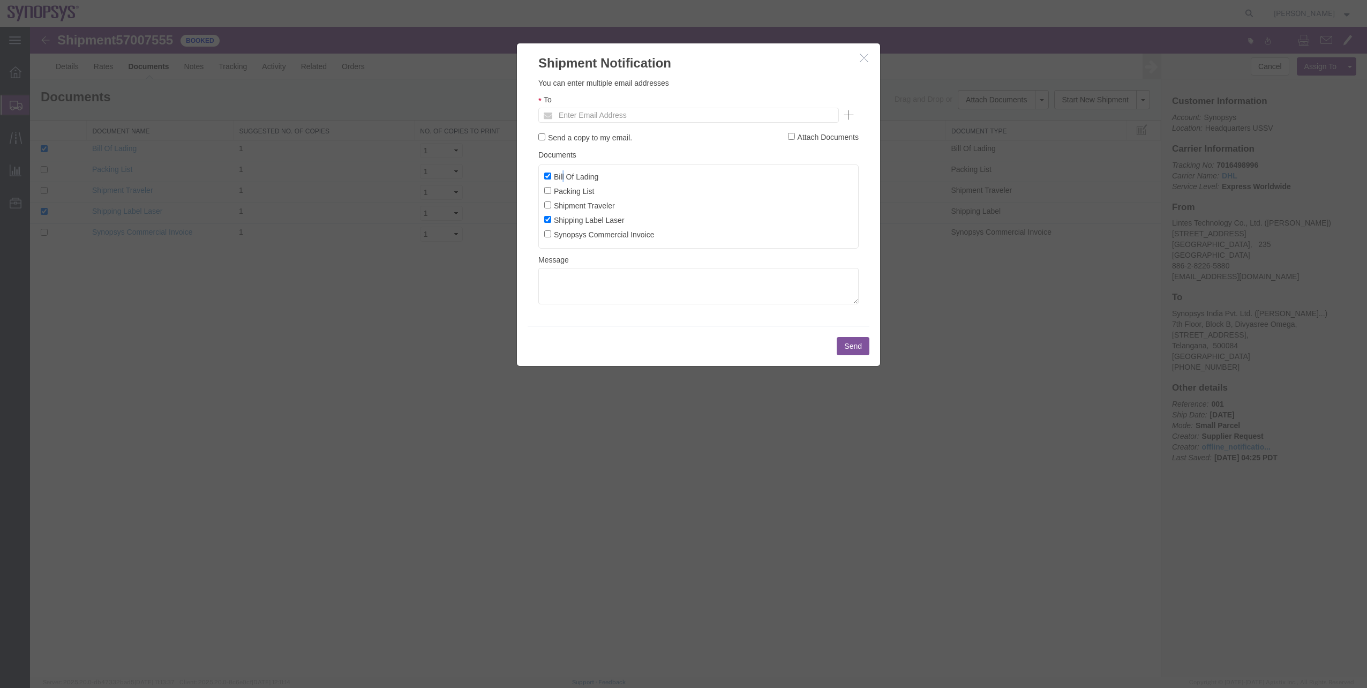
click at [562, 178] on label "Bill Of Lading" at bounding box center [571, 176] width 54 height 12
click at [547, 176] on input "Bill Of Lading" at bounding box center [547, 175] width 7 height 7
checkbox input "false"
click at [549, 185] on label "Packing List" at bounding box center [569, 191] width 50 height 12
click at [549, 187] on input "Packing List" at bounding box center [547, 190] width 7 height 7
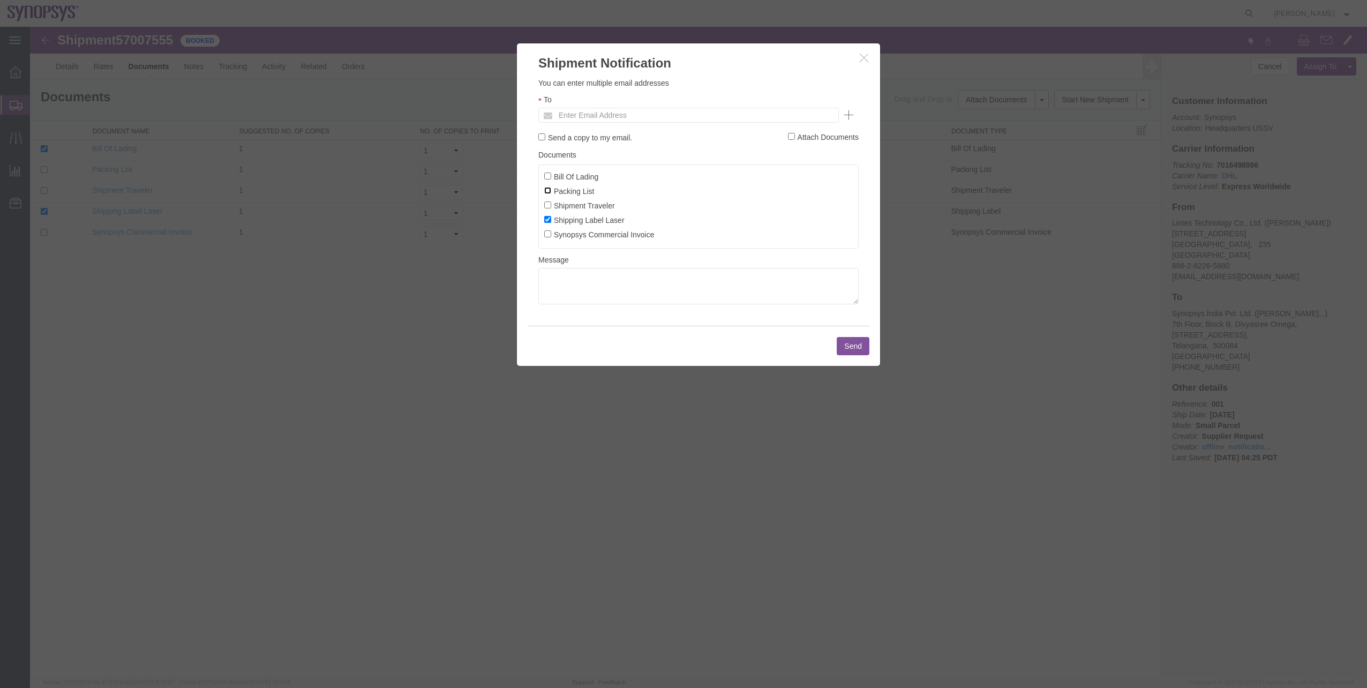
checkbox input "true"
click at [546, 218] on input "Shipping Label Laser" at bounding box center [547, 219] width 7 height 7
checkbox input "false"
click at [550, 238] on label "Synopsys Commercial Invoice" at bounding box center [599, 234] width 110 height 12
click at [550, 237] on input "Synopsys Commercial Invoice" at bounding box center [547, 233] width 7 height 7
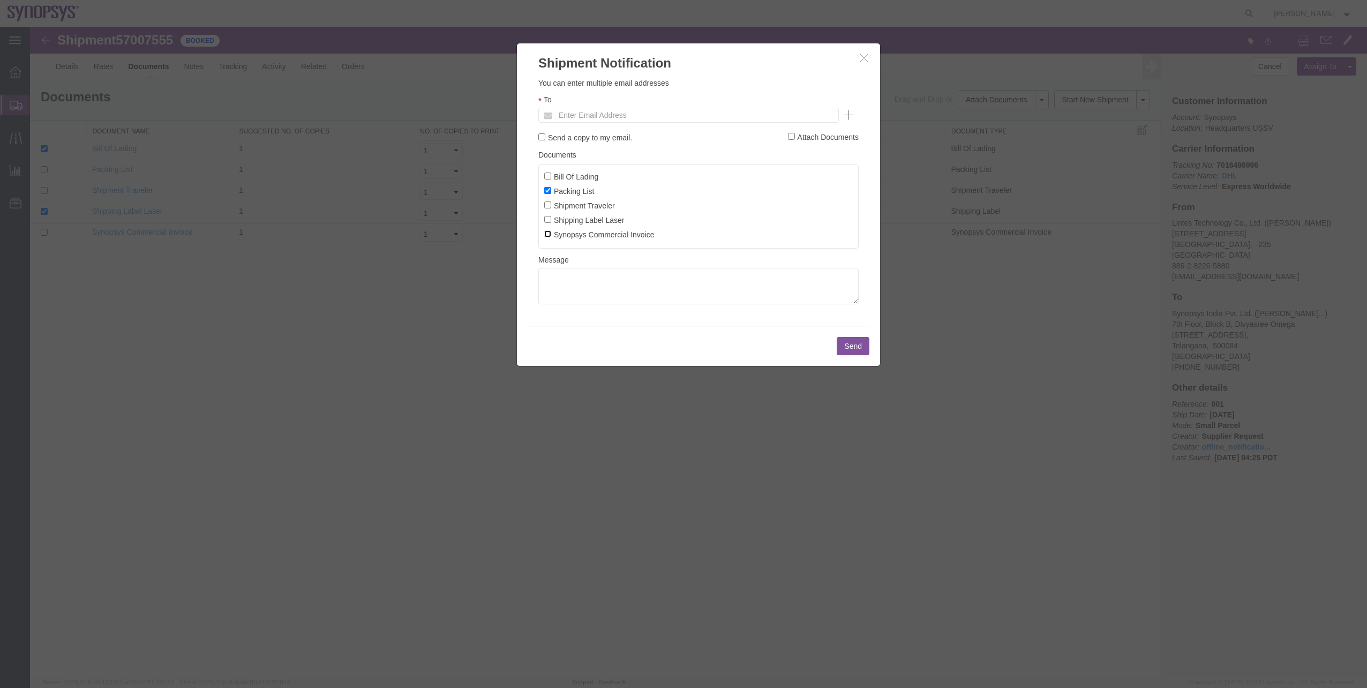
checkbox input "true"
click at [546, 218] on input "Shipping Label Laser" at bounding box center [547, 219] width 7 height 7
checkbox input "true"
click at [569, 116] on input "text" at bounding box center [615, 115] width 125 height 14
type input "[EMAIL_ADDRESS][DOMAIN_NAME]"
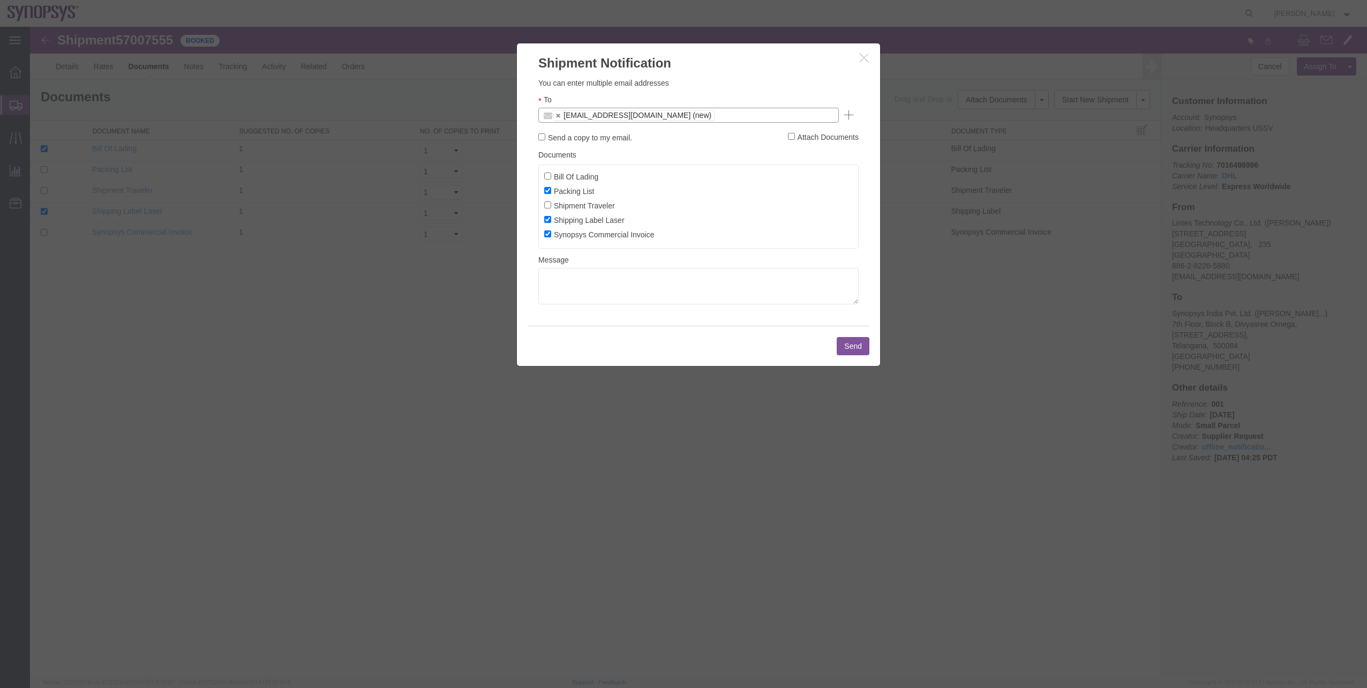
click at [856, 348] on button "Send" at bounding box center [853, 346] width 33 height 18
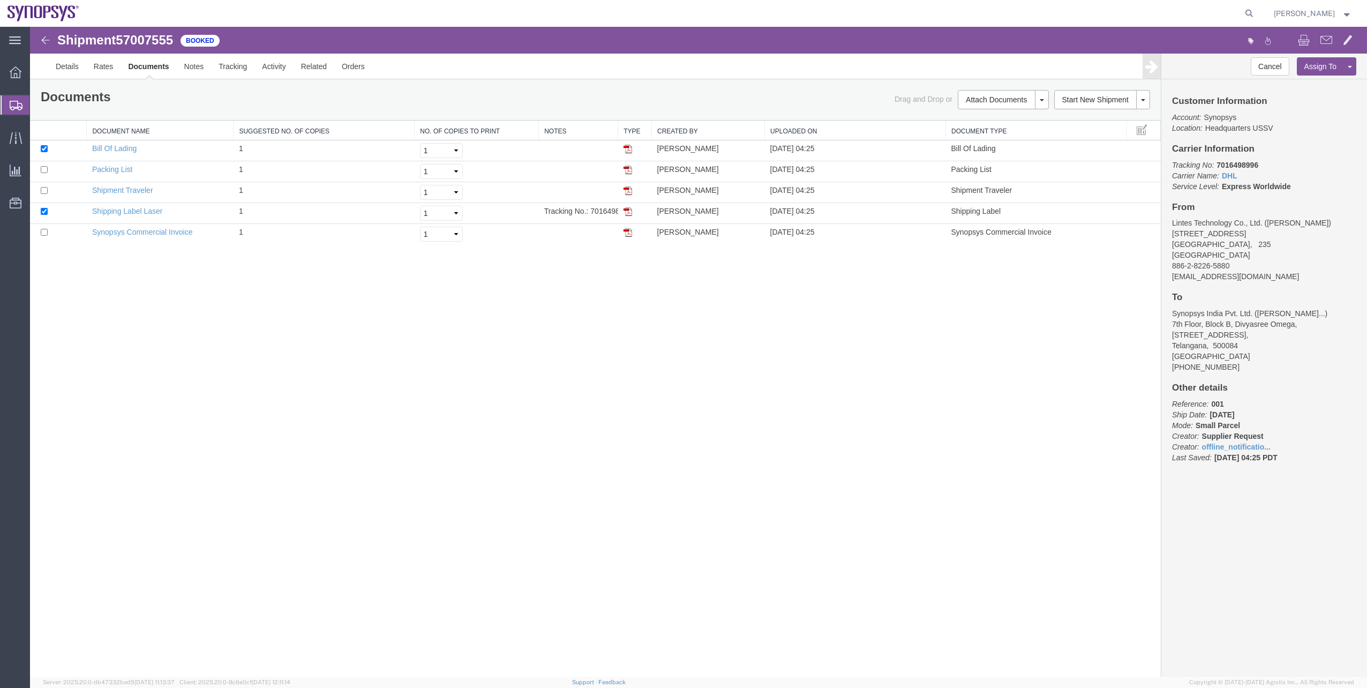
click at [0, 0] on span "Shipment Manager" at bounding box center [0, 0] width 0 height 0
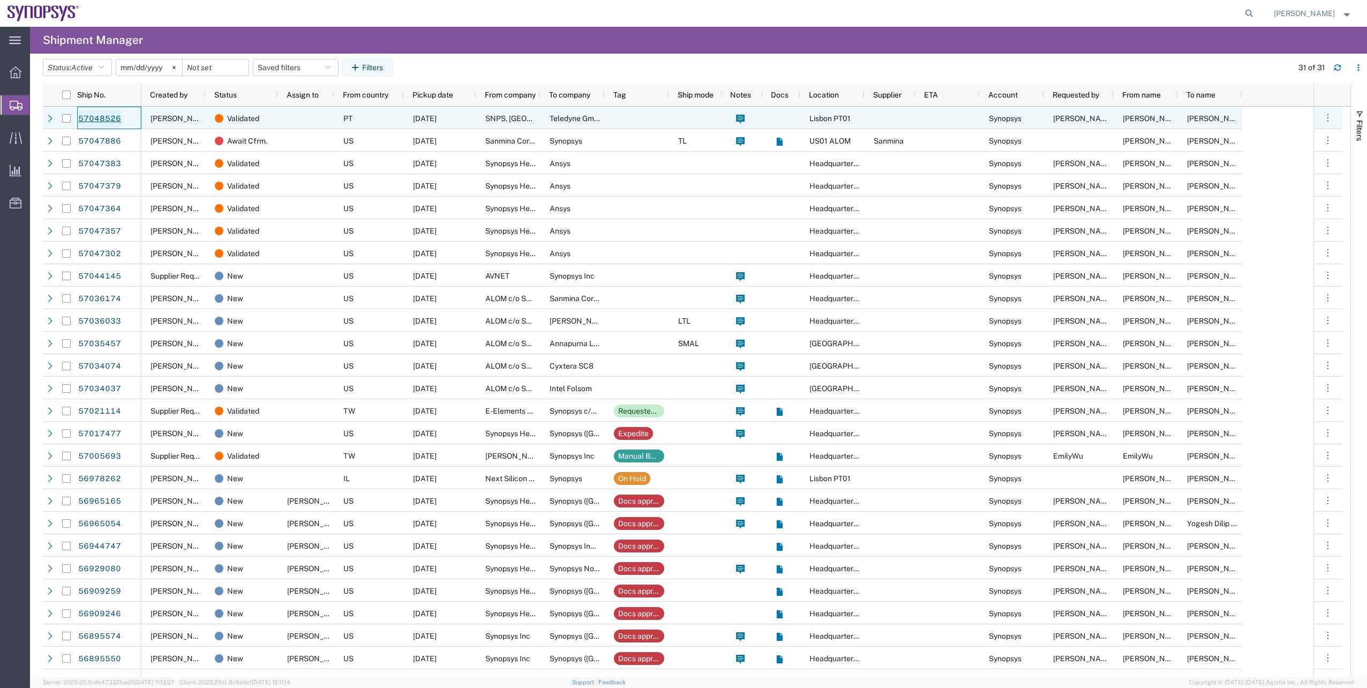
click at [99, 125] on link "57048526" at bounding box center [100, 118] width 44 height 17
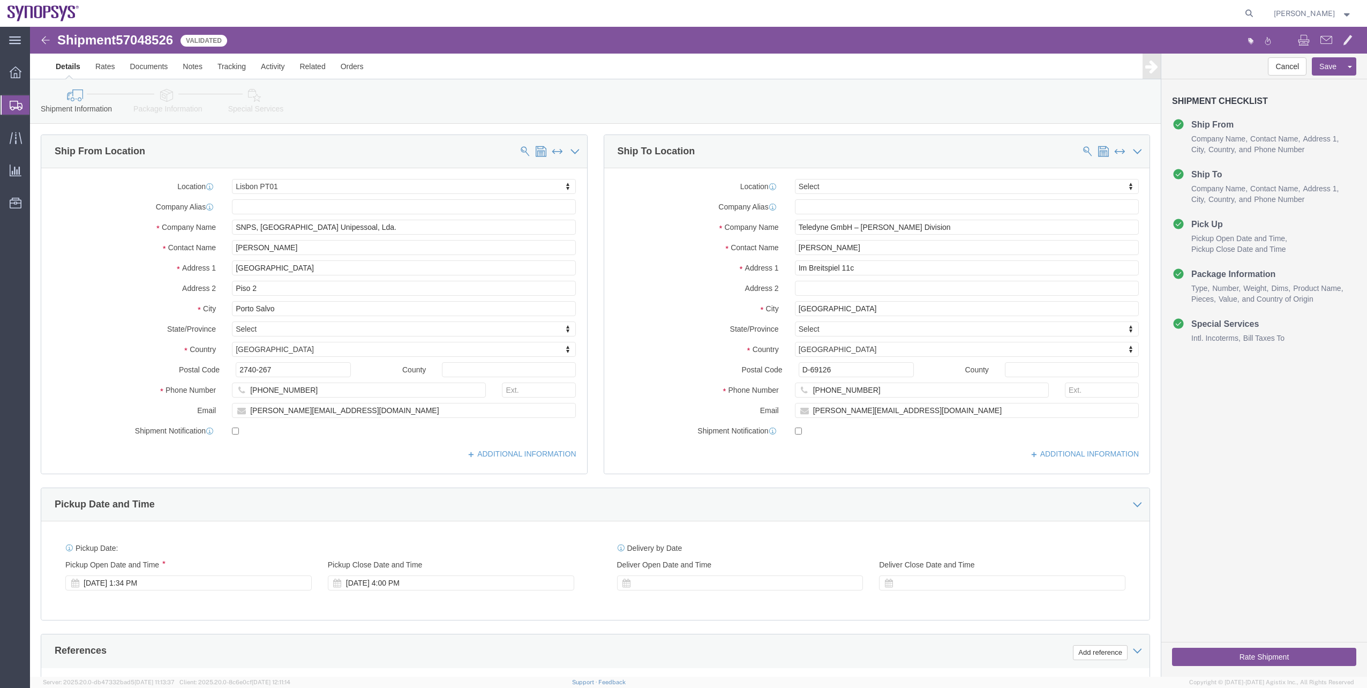
select select "63152"
select select
click link "Package Information"
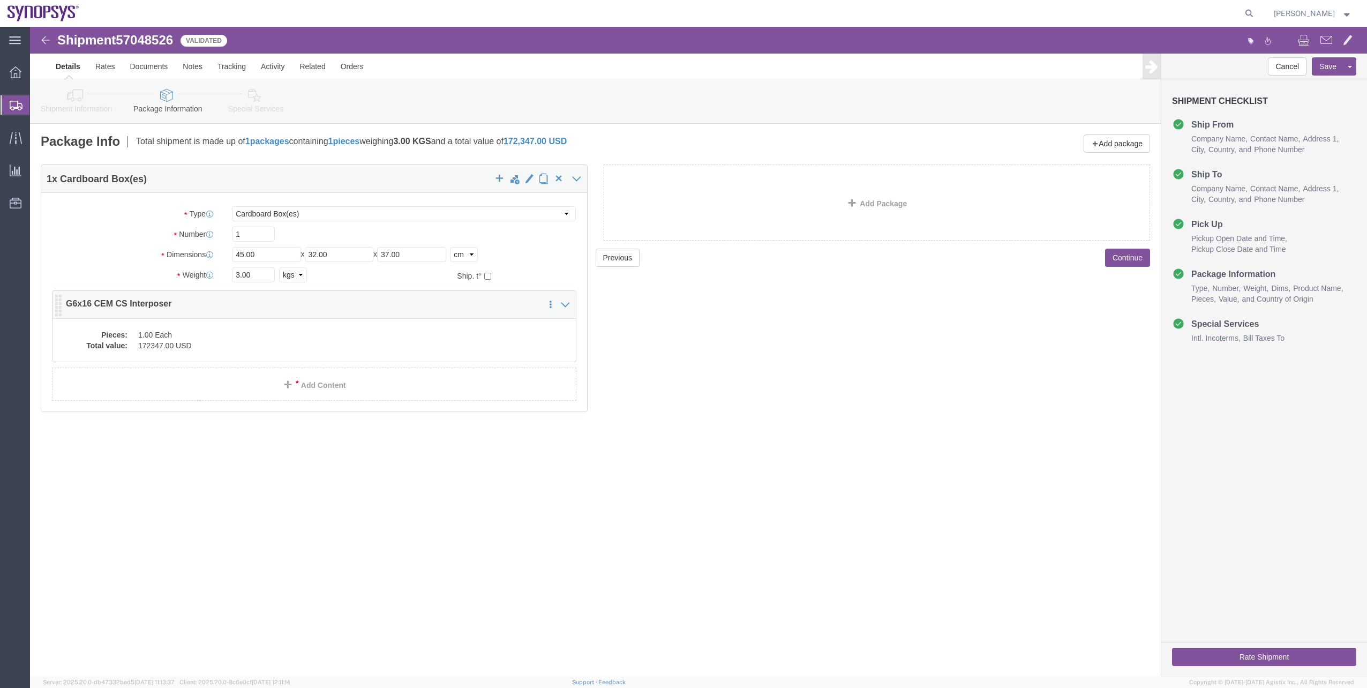
click dd "172347.00 USD"
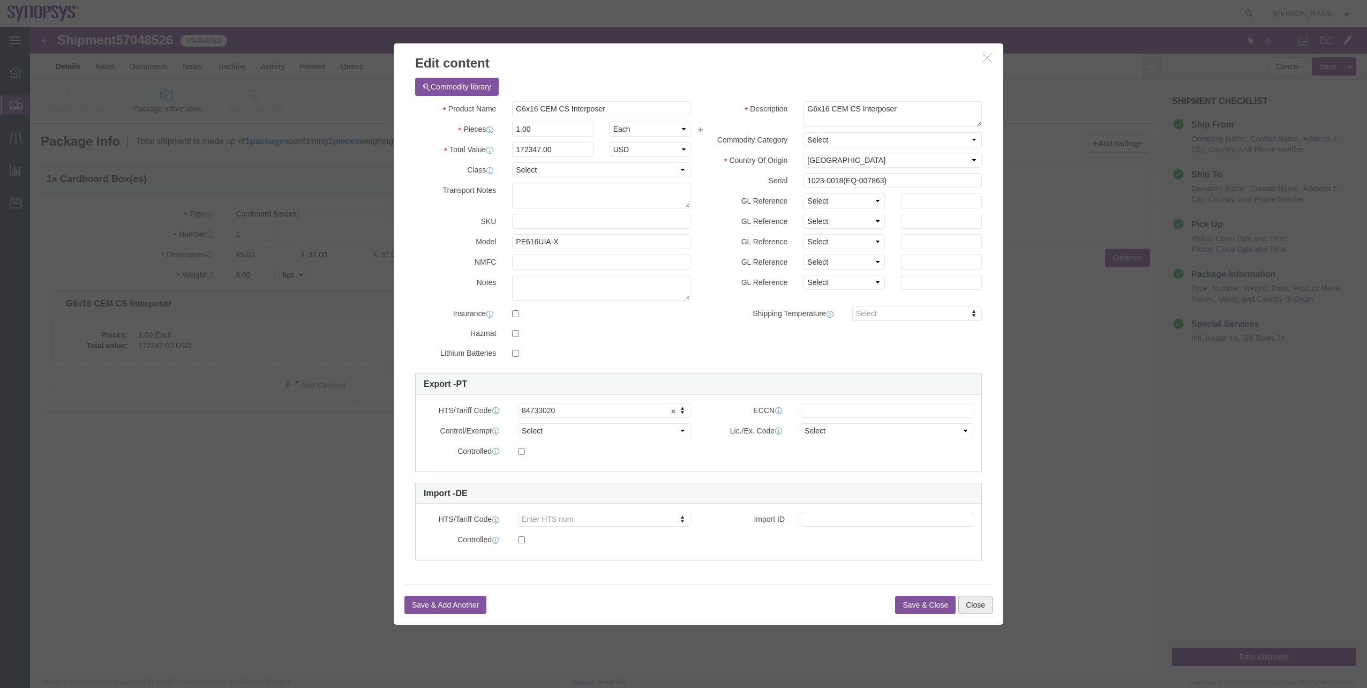
click button "Close"
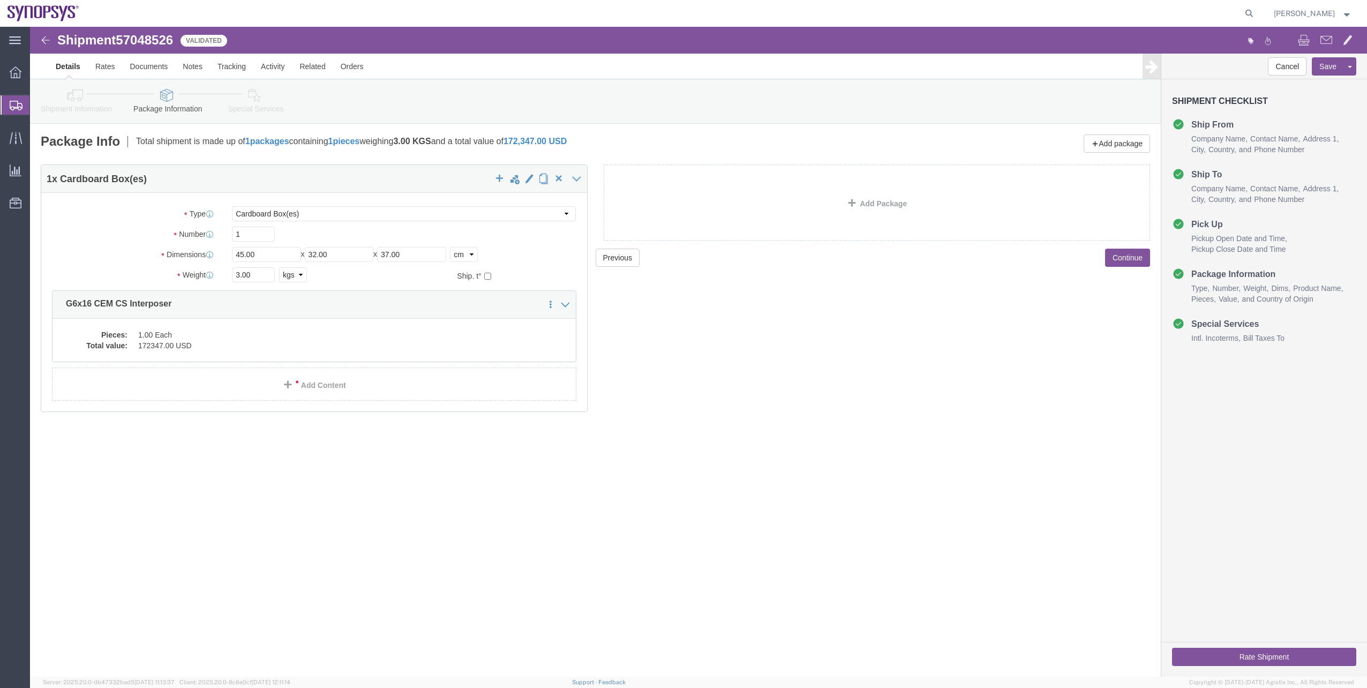
click link "Special Services"
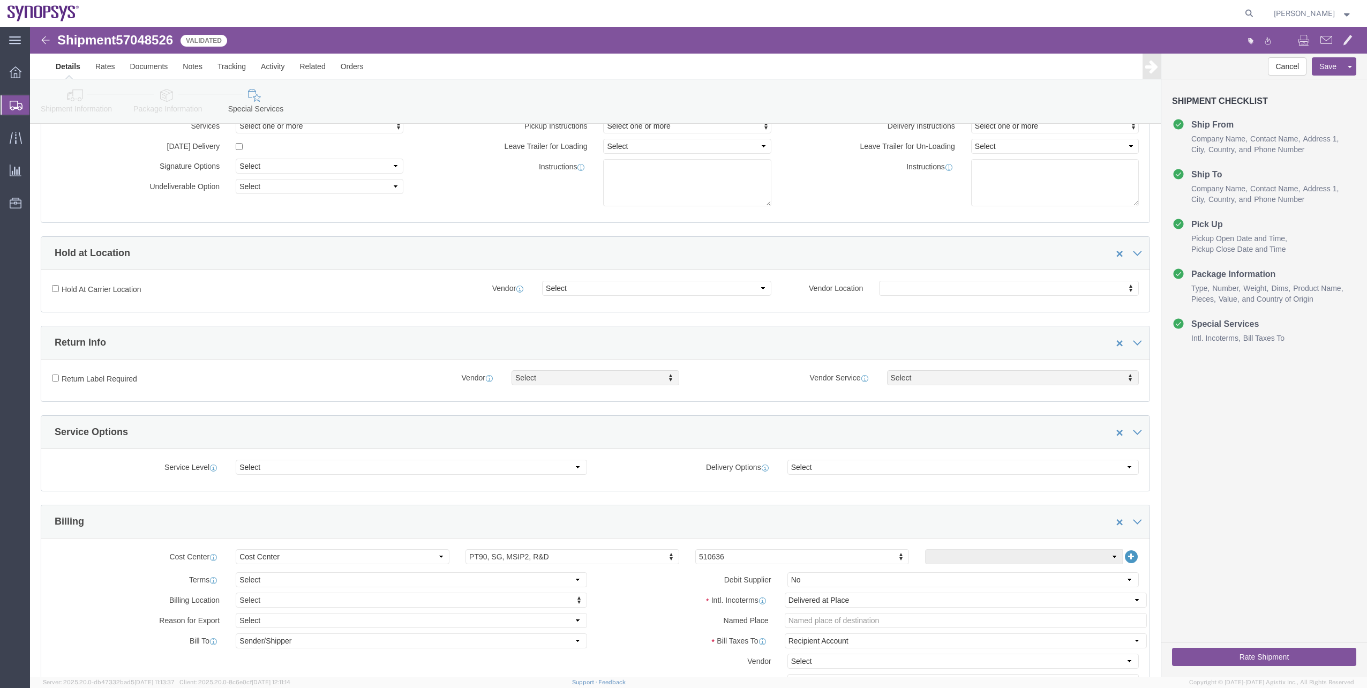
scroll to position [214, 0]
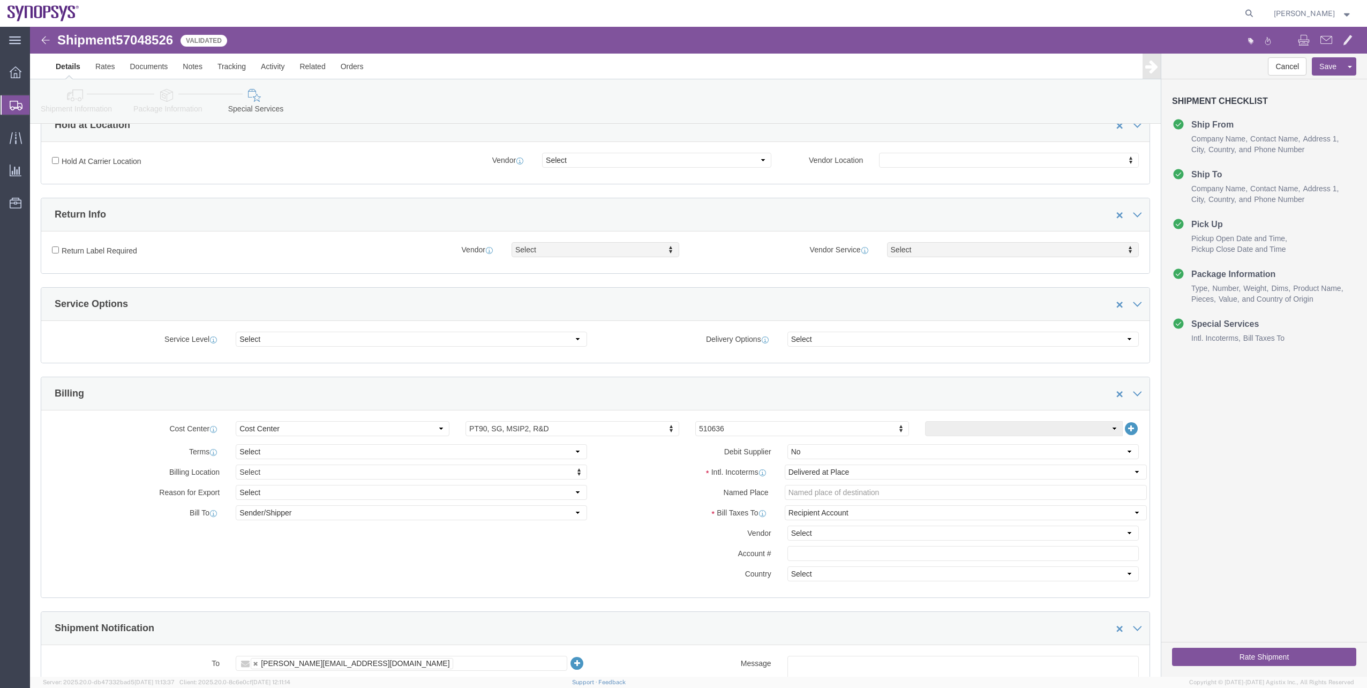
click div "Rate Shipment"
click button "Rate Shipment"
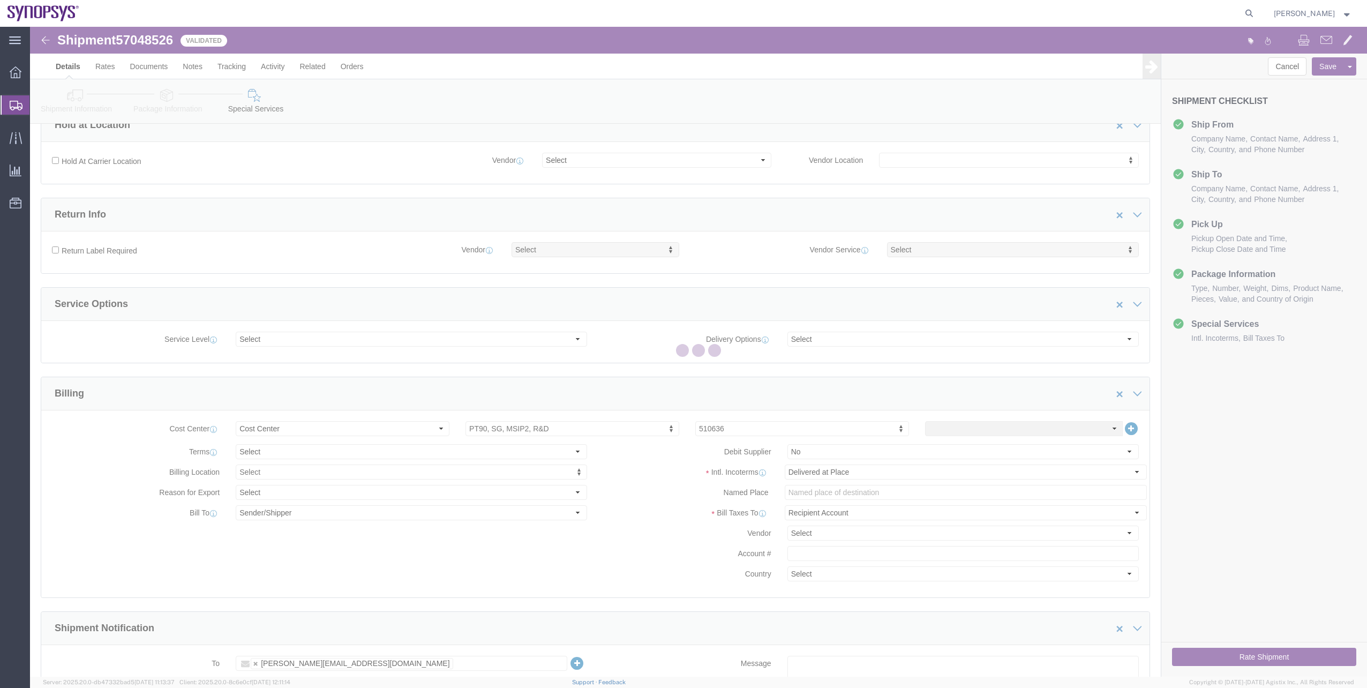
scroll to position [0, 0]
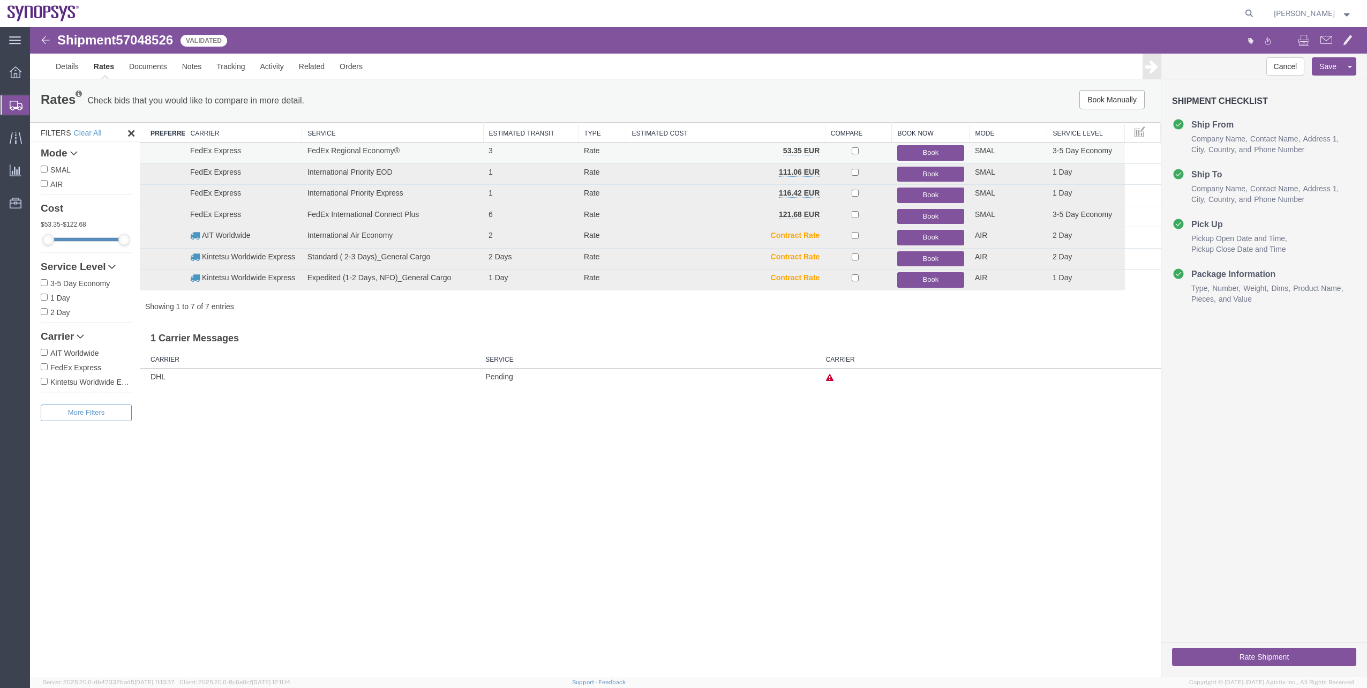
click at [908, 152] on button "Book" at bounding box center [930, 153] width 67 height 16
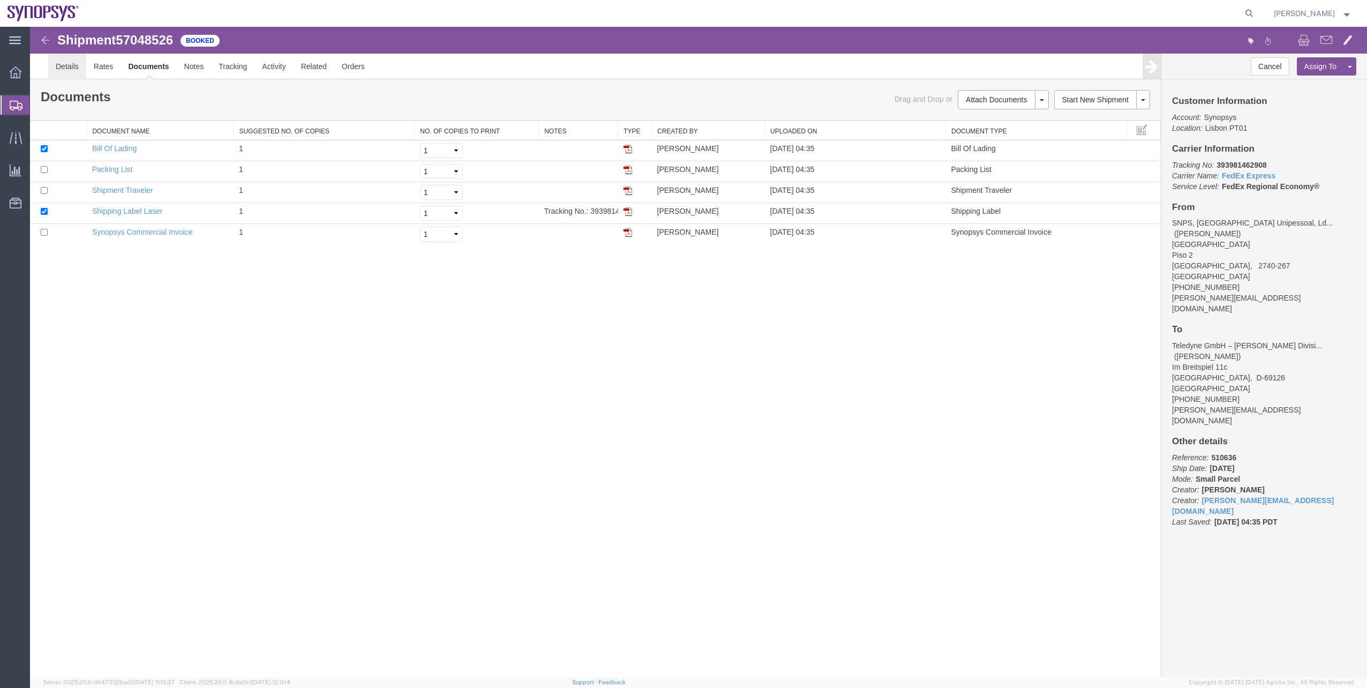
click at [83, 64] on link "Details" at bounding box center [67, 67] width 38 height 26
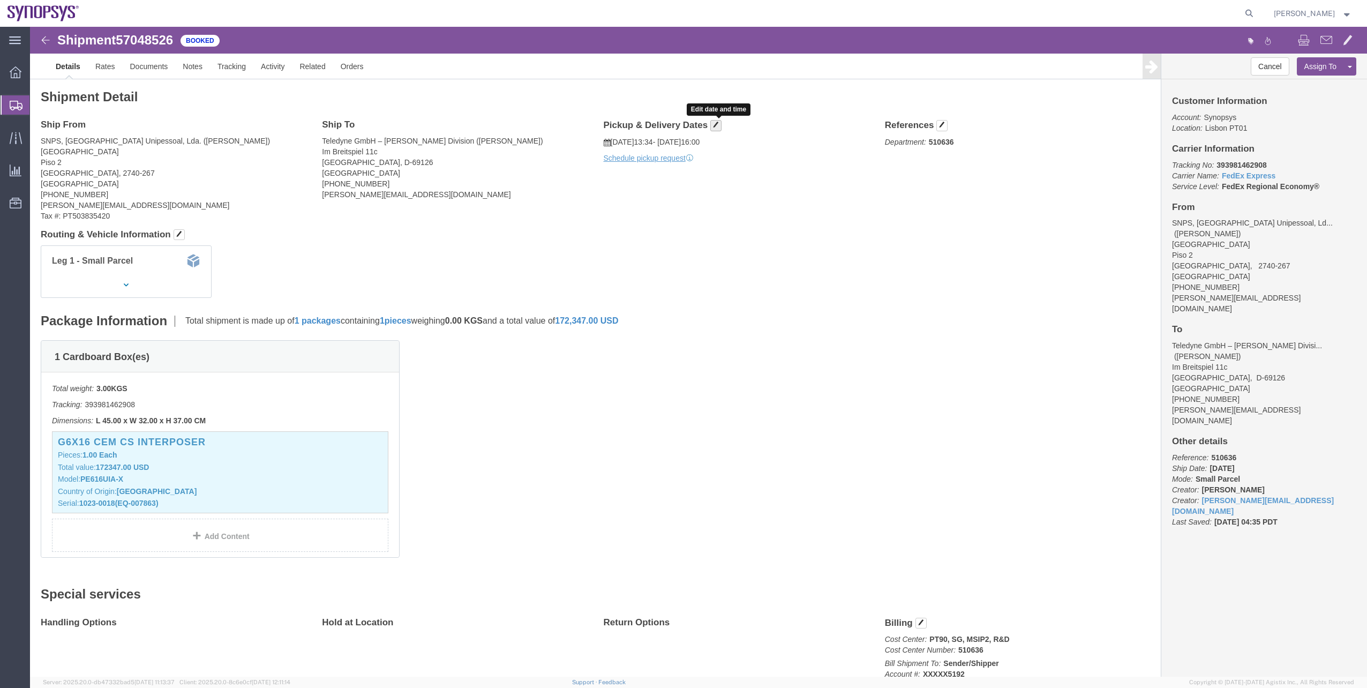
click button "button"
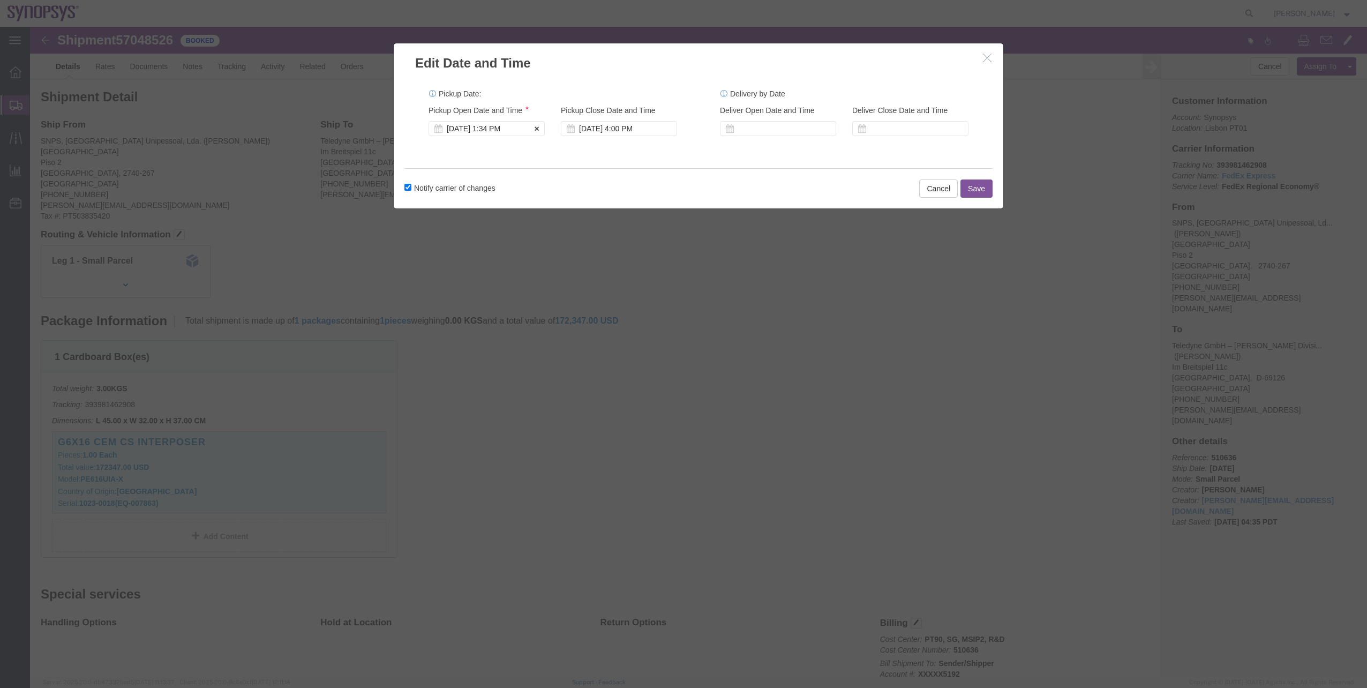
click div "[DATE] 1:34 PM"
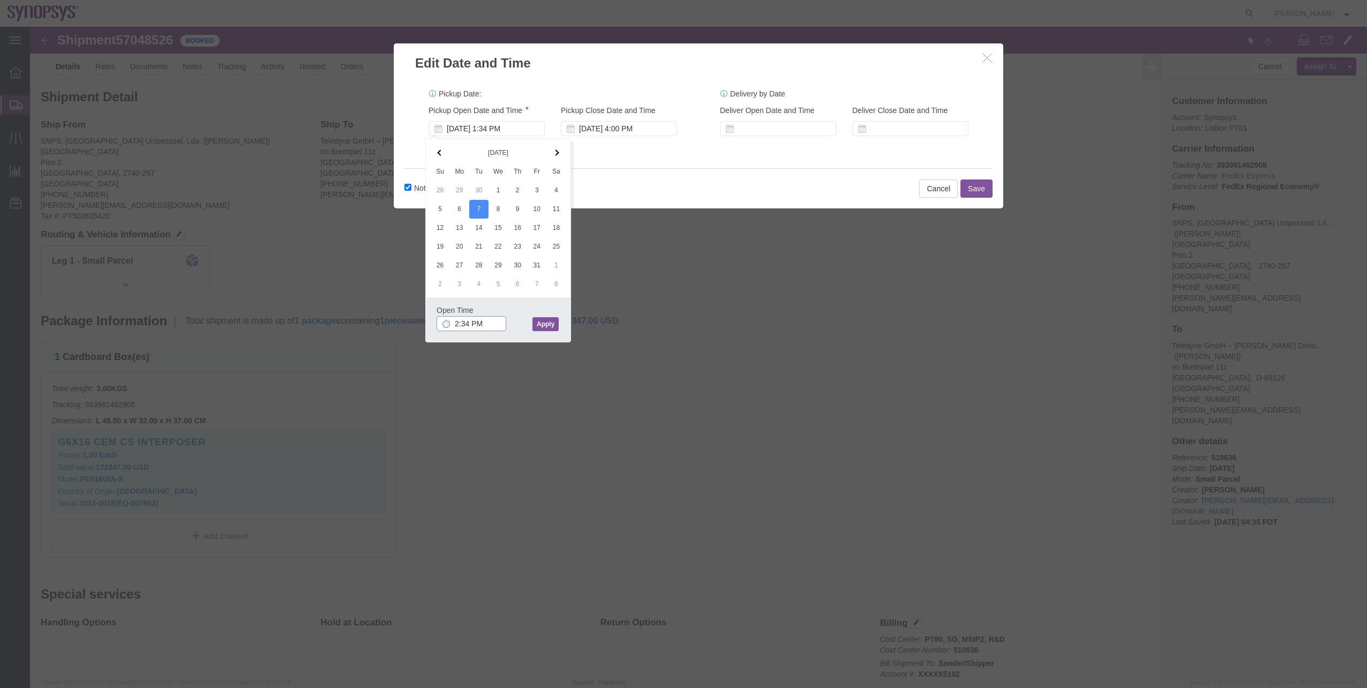
click input "2:34 PM"
type input "2:00 PM"
click button "Apply"
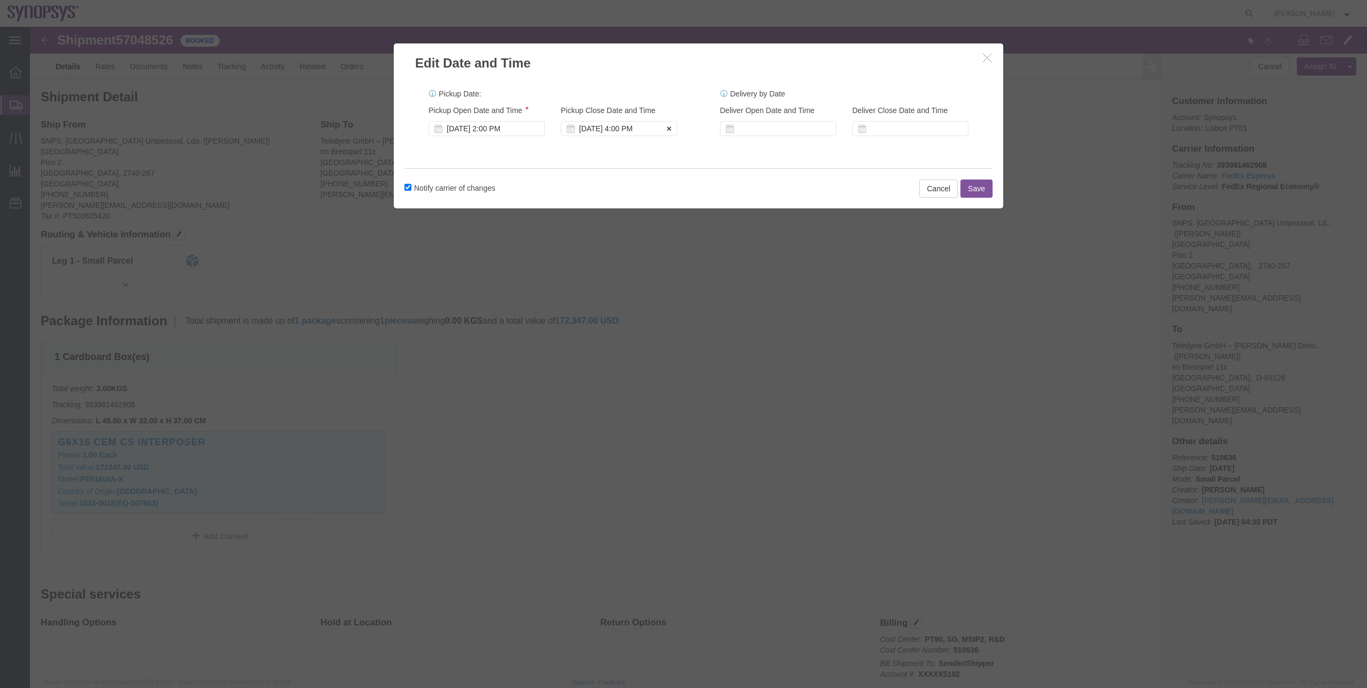
click div "[DATE] 4:00 PM"
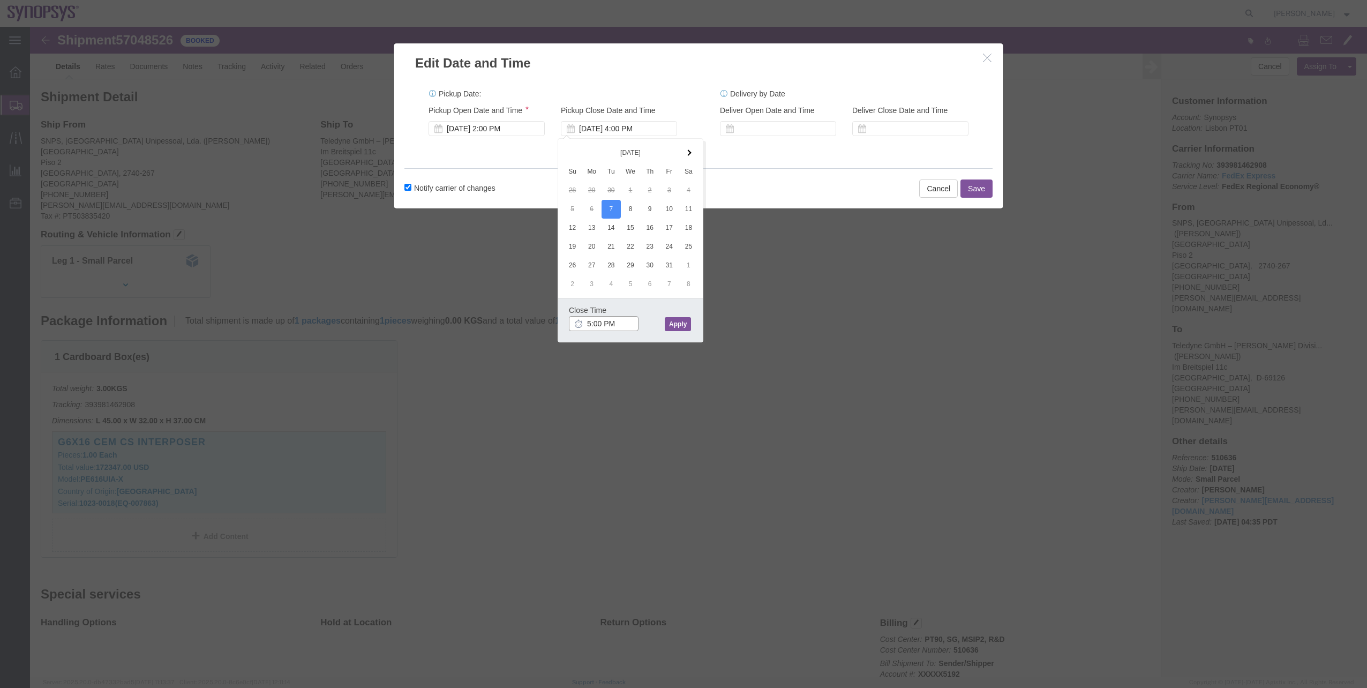
type input "5:00 PM"
click button "Apply"
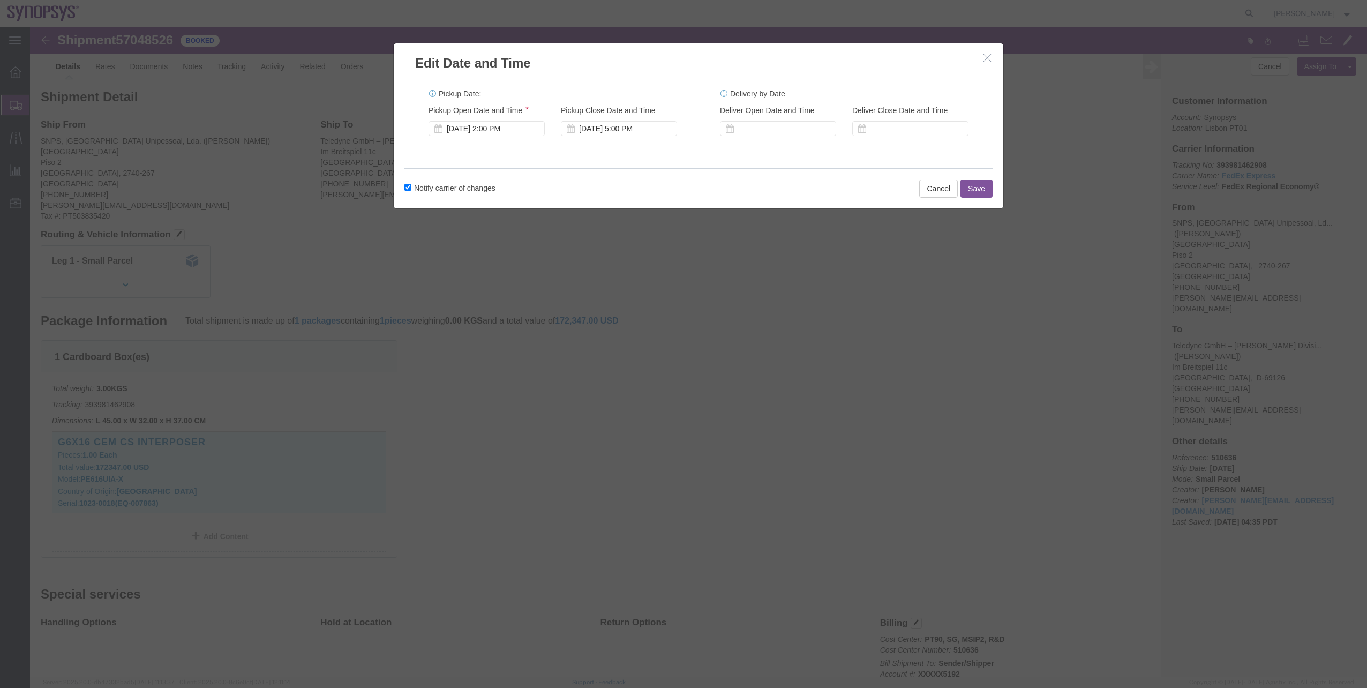
click button "Save"
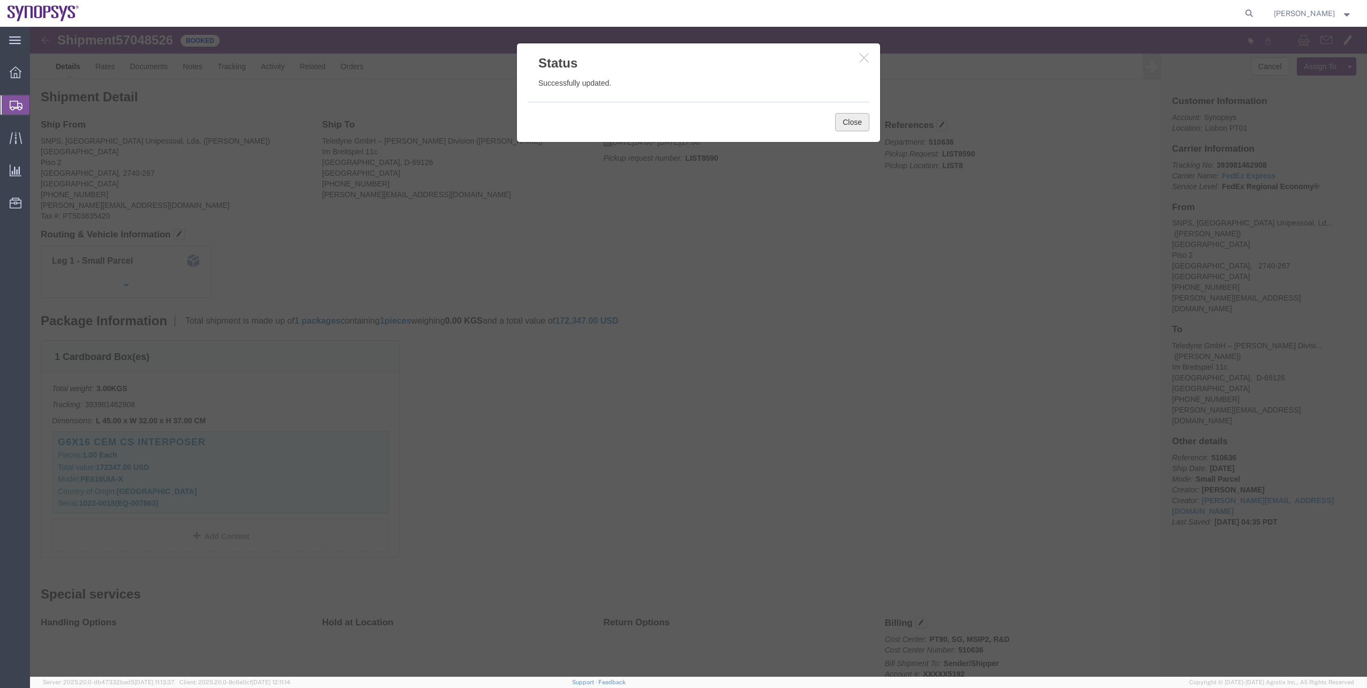
click button "Close"
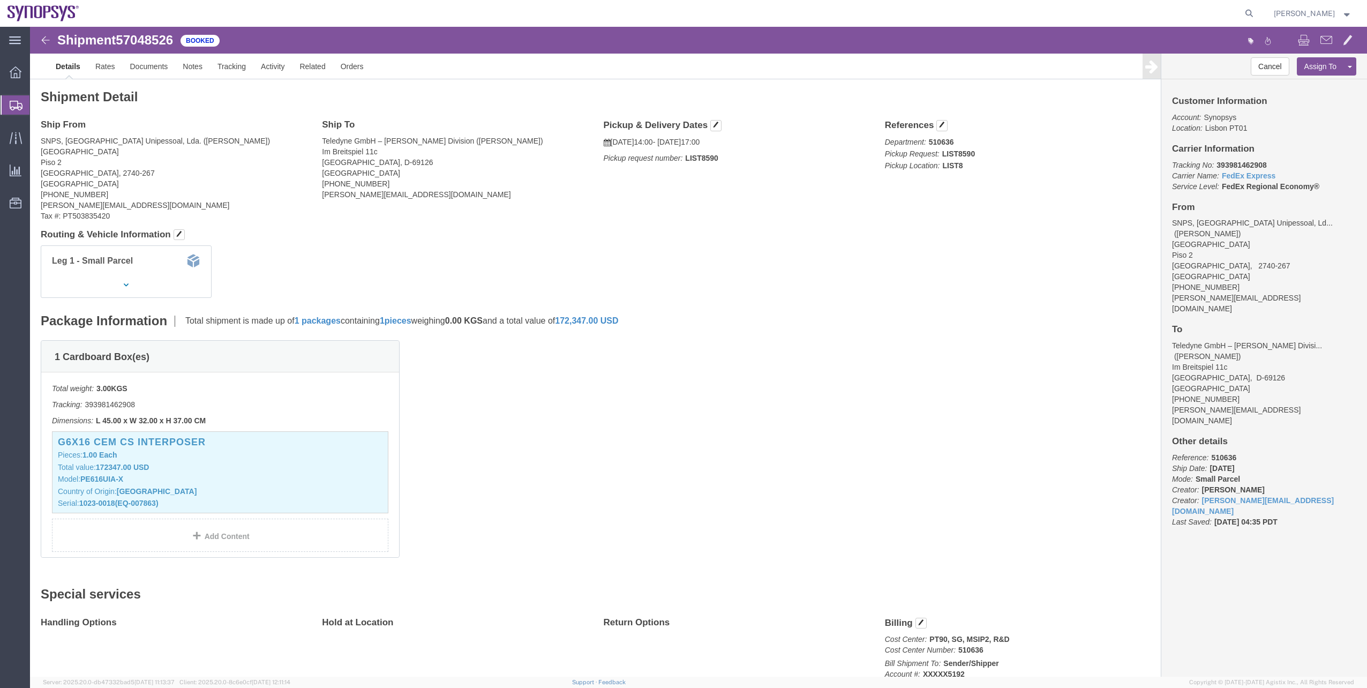
click at [0, 0] on span "Shipment Manager" at bounding box center [0, 0] width 0 height 0
